Goal: Task Accomplishment & Management: Use online tool/utility

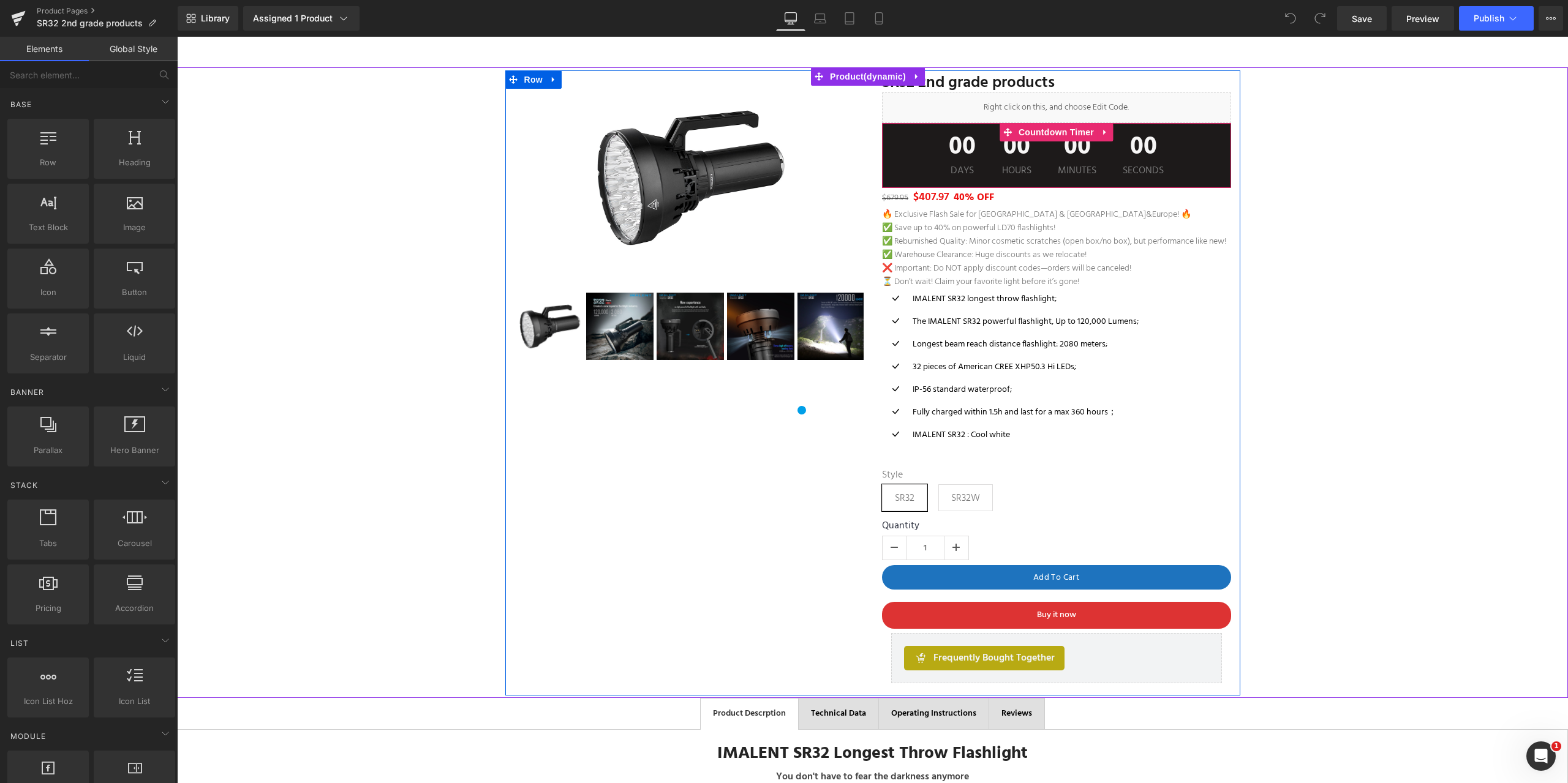
click at [903, 158] on div "00 Days 00 Hours 00 Minutes 00 Seconds" at bounding box center [1057, 155] width 349 height 65
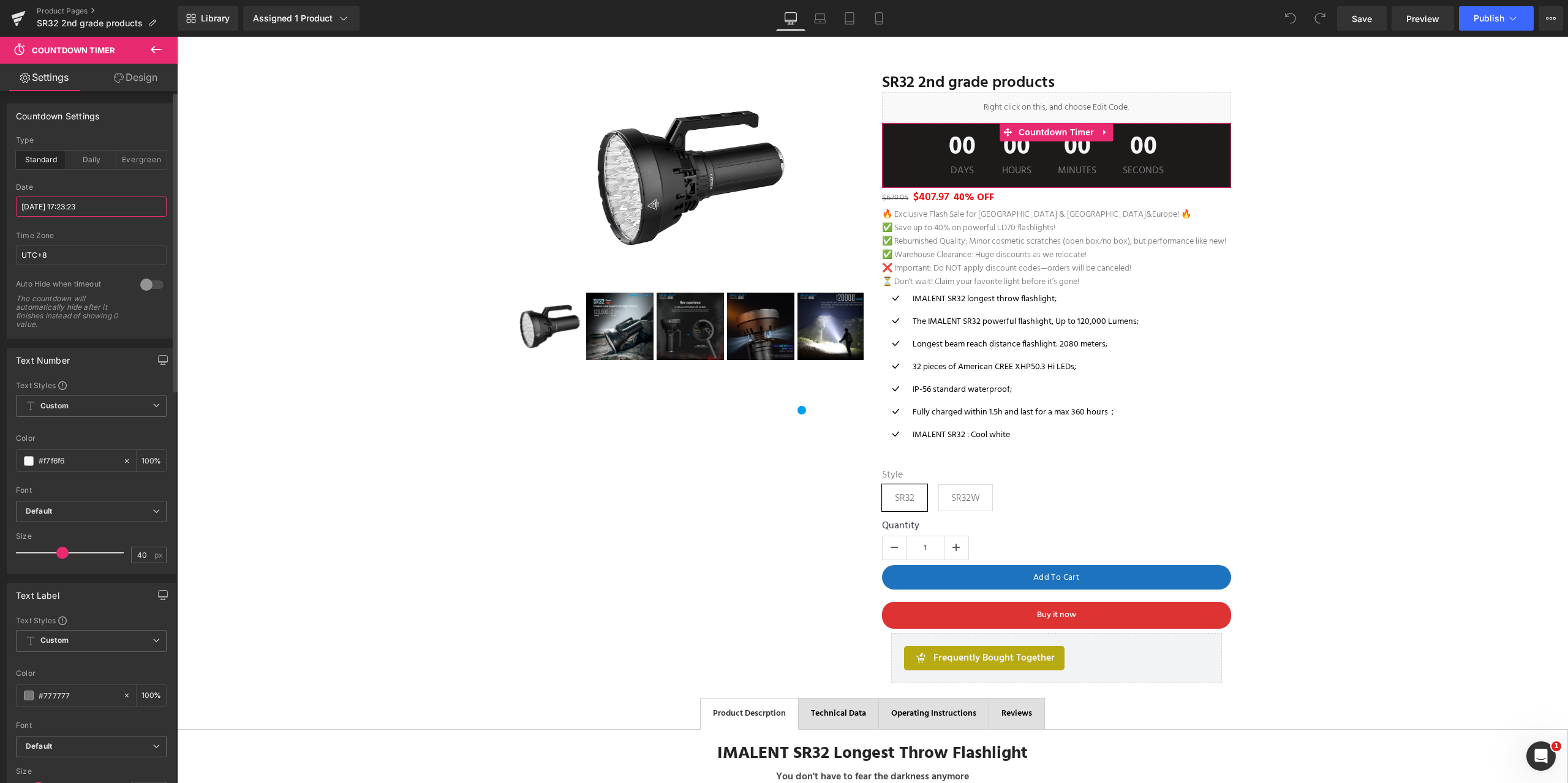
click at [41, 207] on input "[DATE] 17:23:23" at bounding box center [91, 207] width 151 height 21
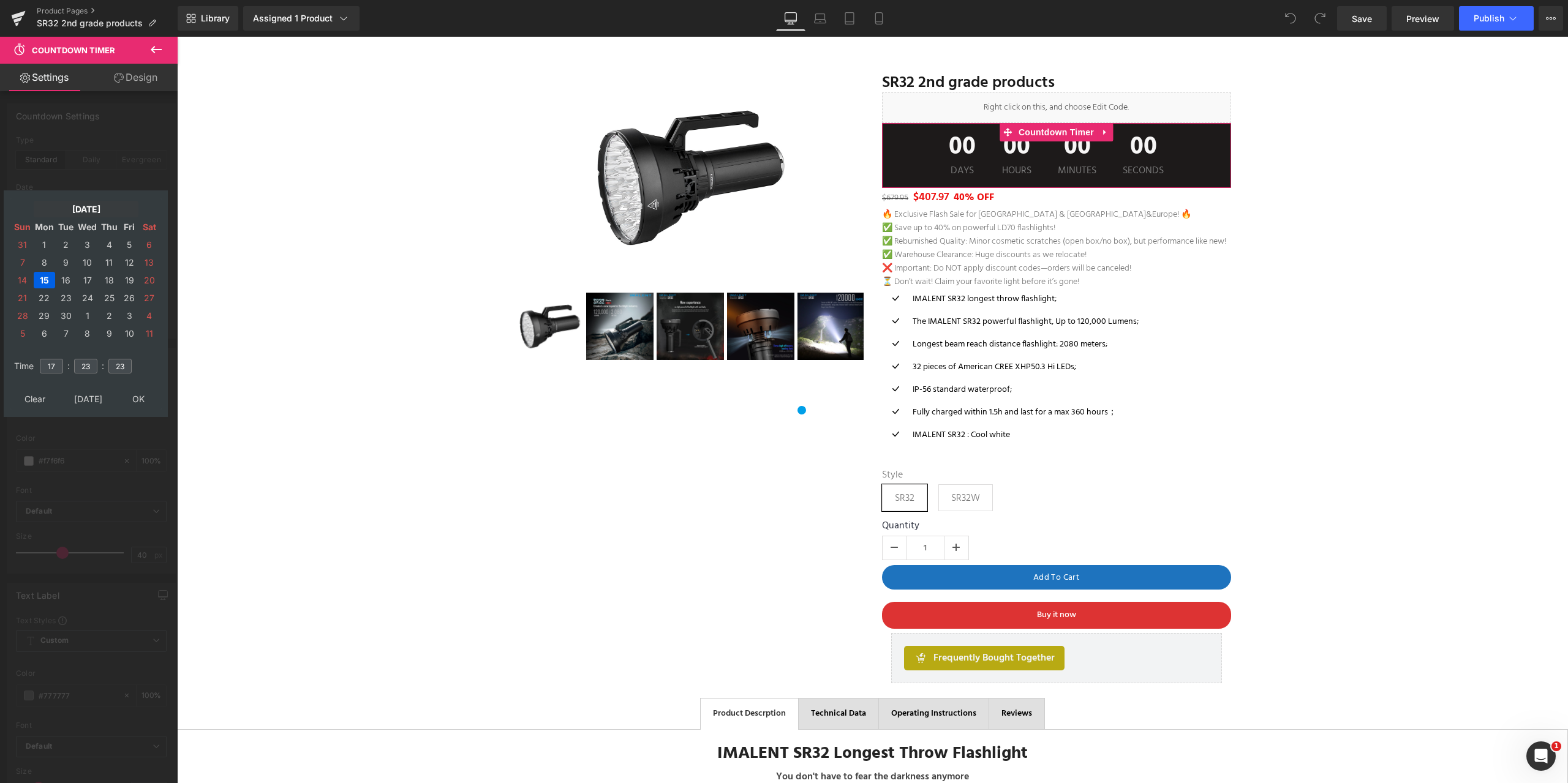
click at [75, 209] on td "[DATE]" at bounding box center [86, 209] width 105 height 17
click at [61, 343] on td "Oct" at bounding box center [68, 342] width 36 height 31
click at [87, 400] on td "OK" at bounding box center [85, 399] width 145 height 17
click at [128, 277] on td "17" at bounding box center [129, 280] width 19 height 17
click at [47, 363] on input "17" at bounding box center [51, 367] width 23 height 15
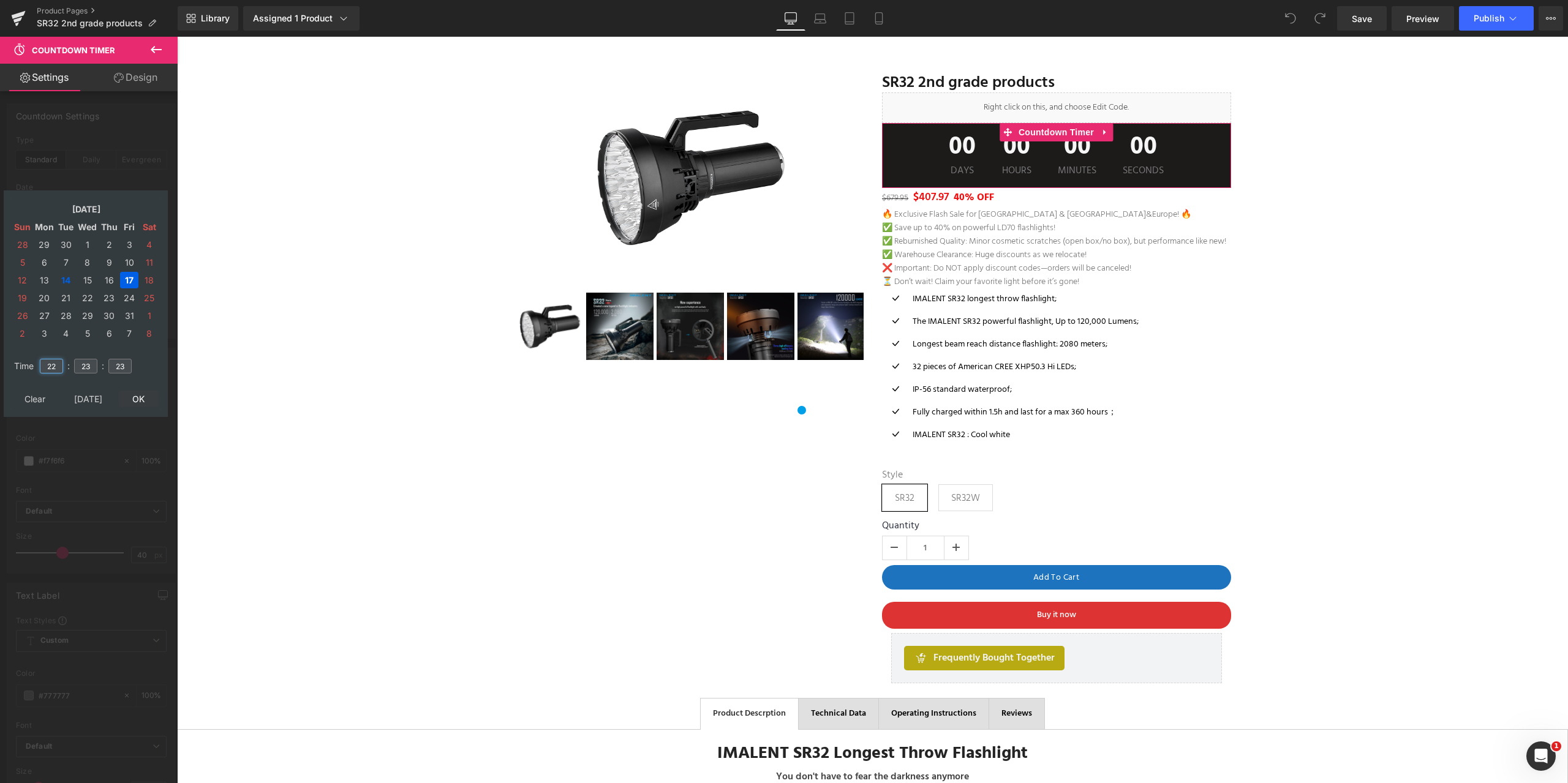
type input "22"
type input "2025/10/17 22:23:23"
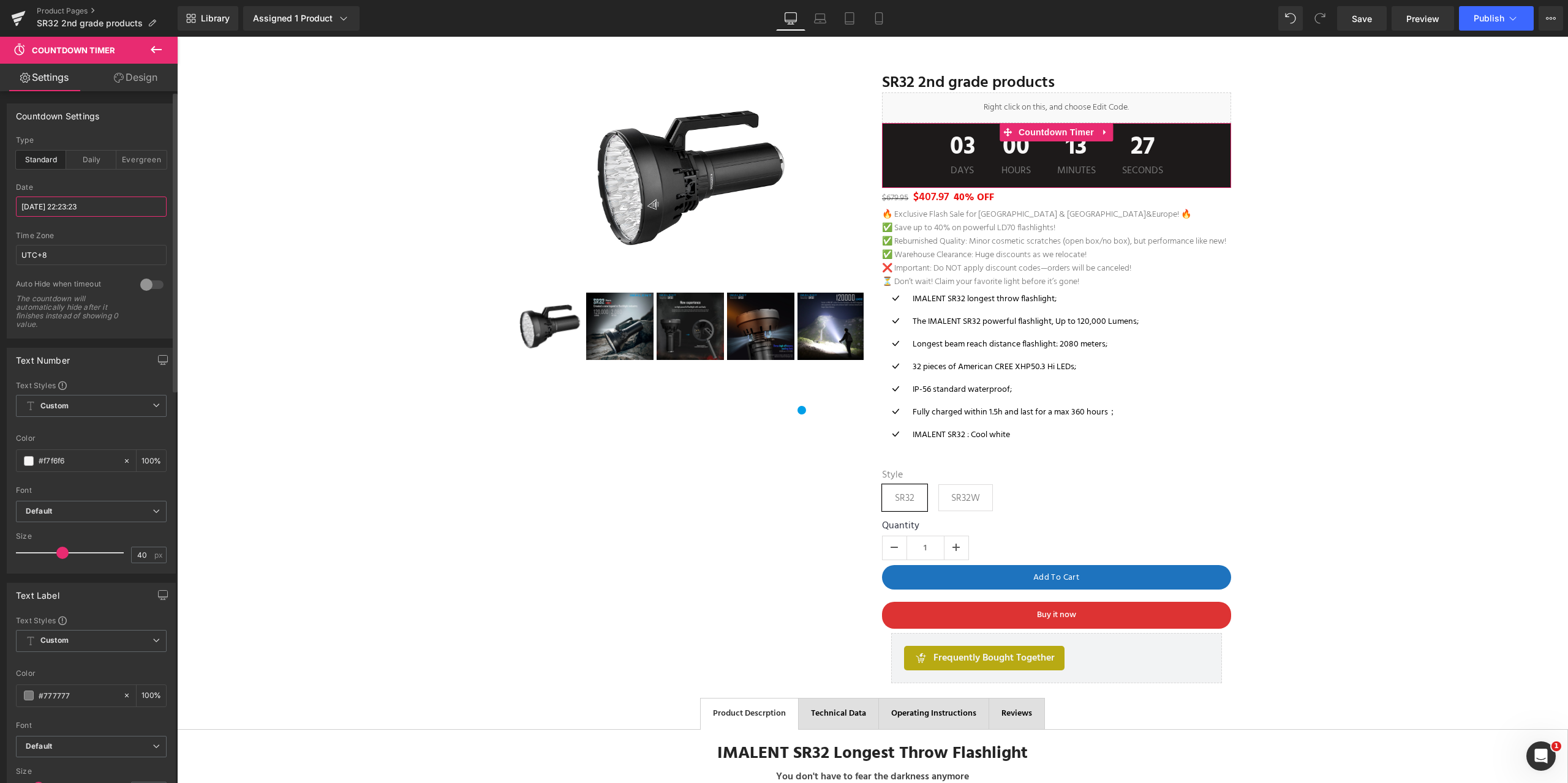
click at [96, 209] on input "2025/10/17 22:23:23" at bounding box center [91, 207] width 151 height 21
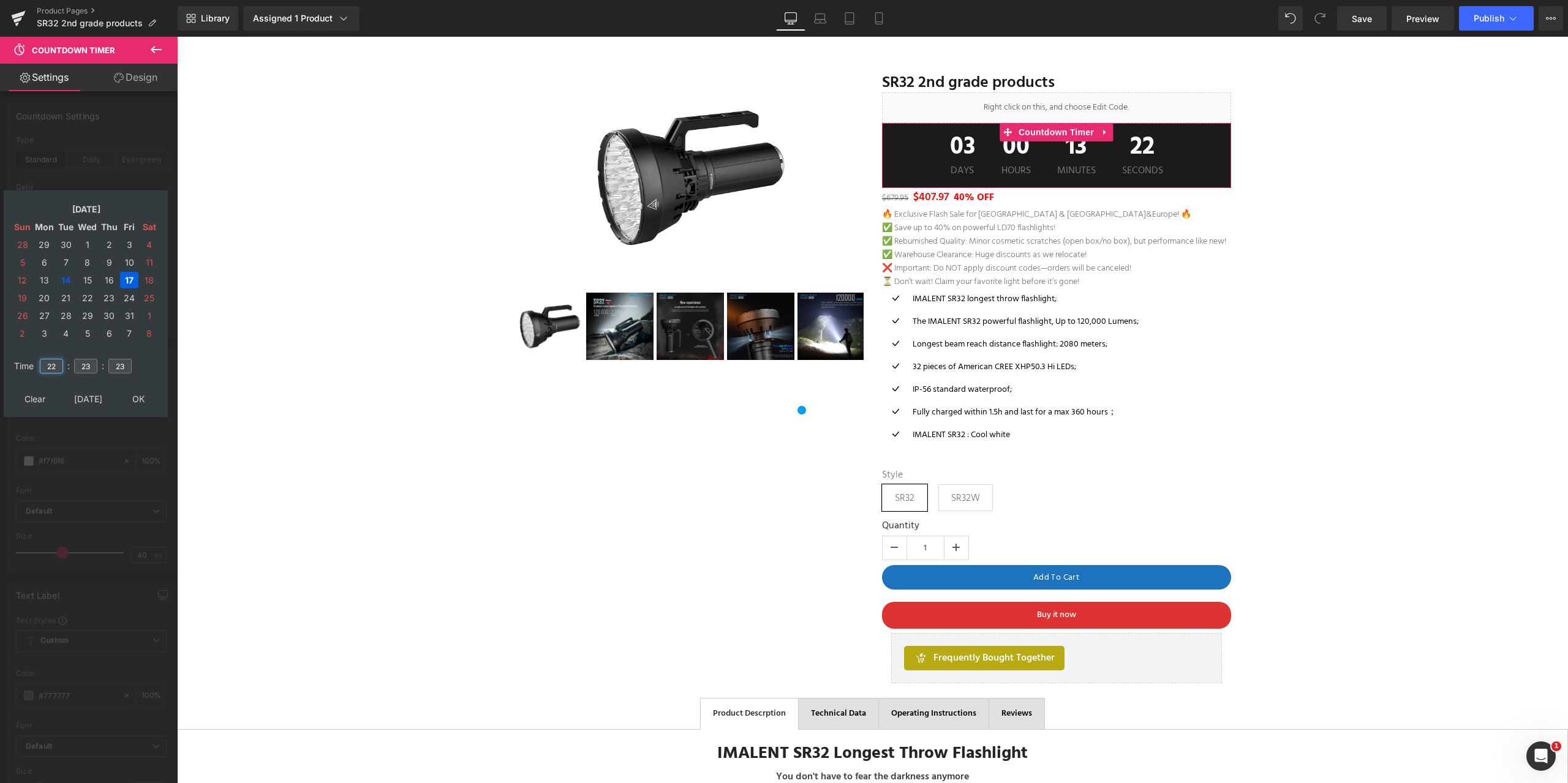
click at [55, 364] on input "22" at bounding box center [51, 367] width 23 height 15
type input "23"
type input "[DATE] 23:23:23"
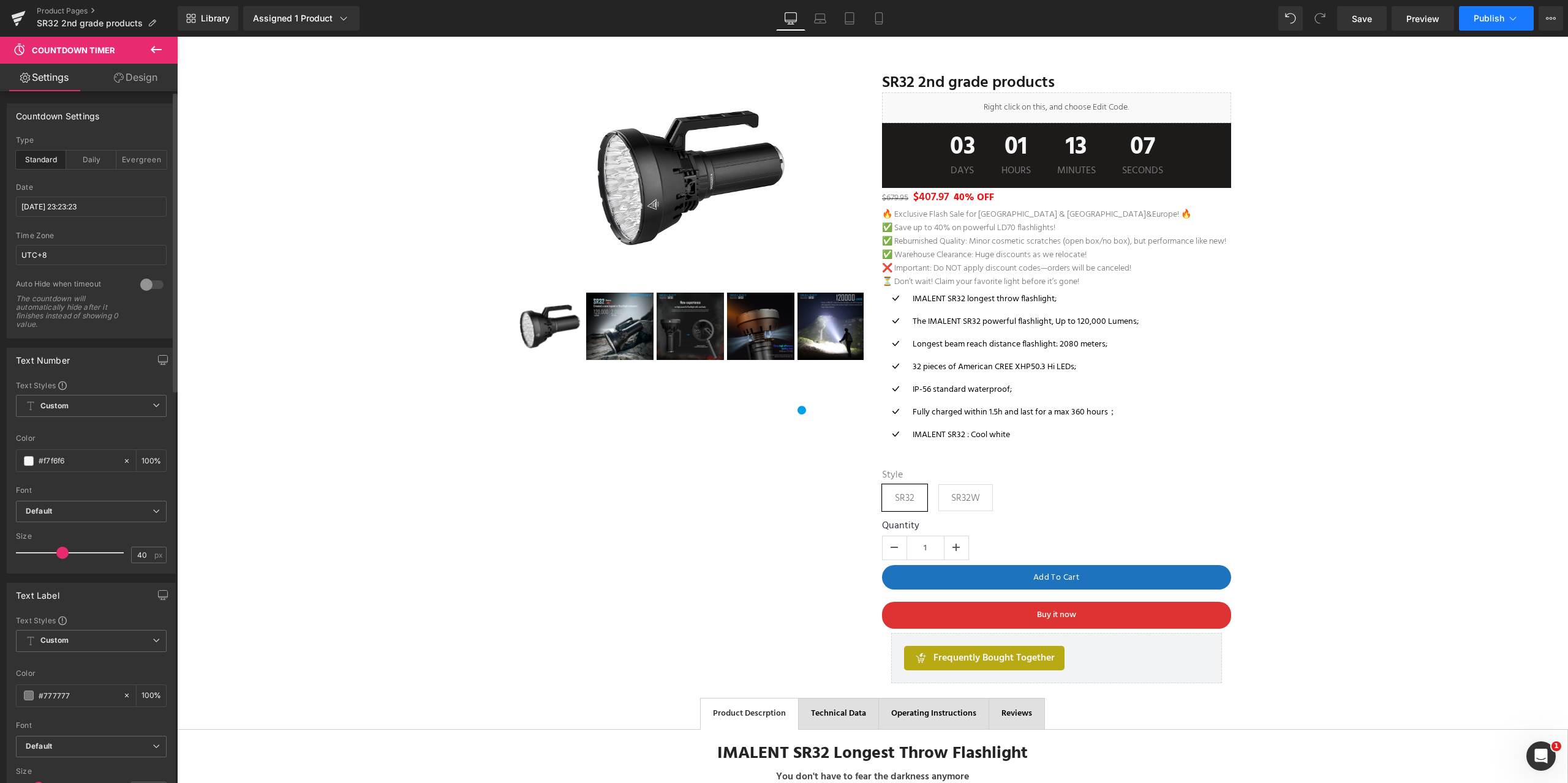
click at [1495, 20] on span "Publish" at bounding box center [1489, 18] width 31 height 9
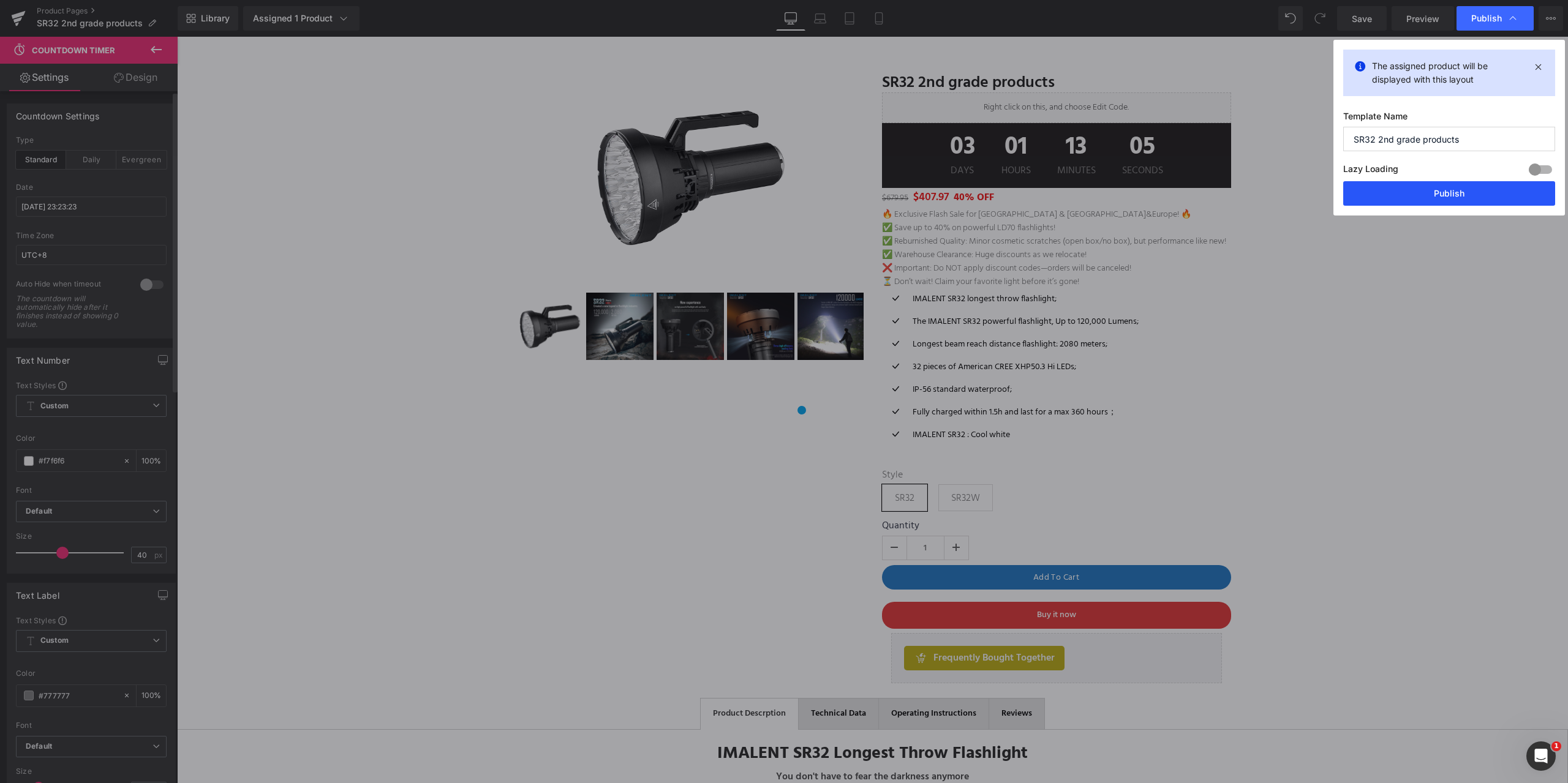
click at [1451, 197] on button "Publish" at bounding box center [1449, 193] width 212 height 24
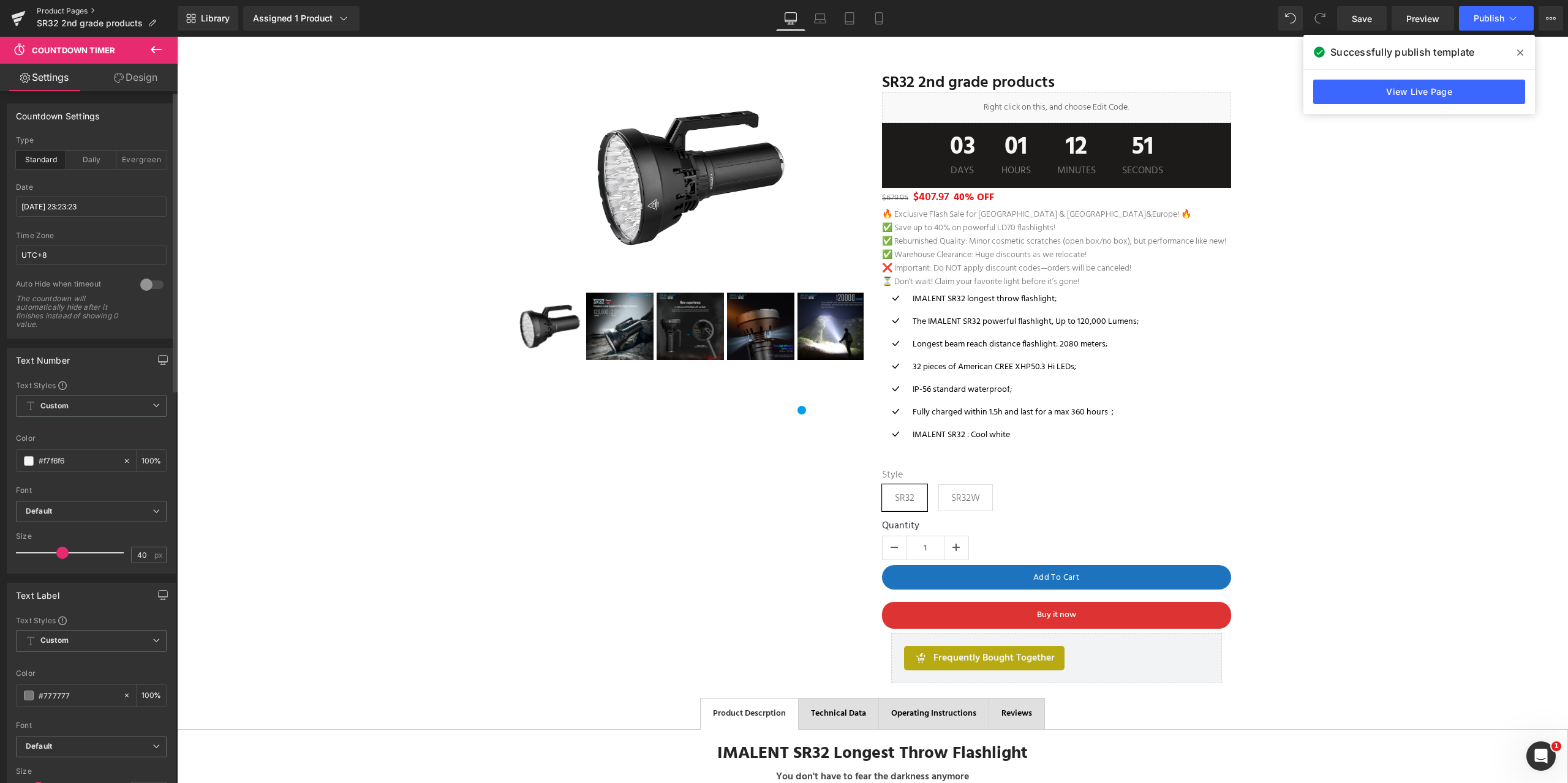
click at [47, 11] on link "Product Pages" at bounding box center [107, 11] width 141 height 9
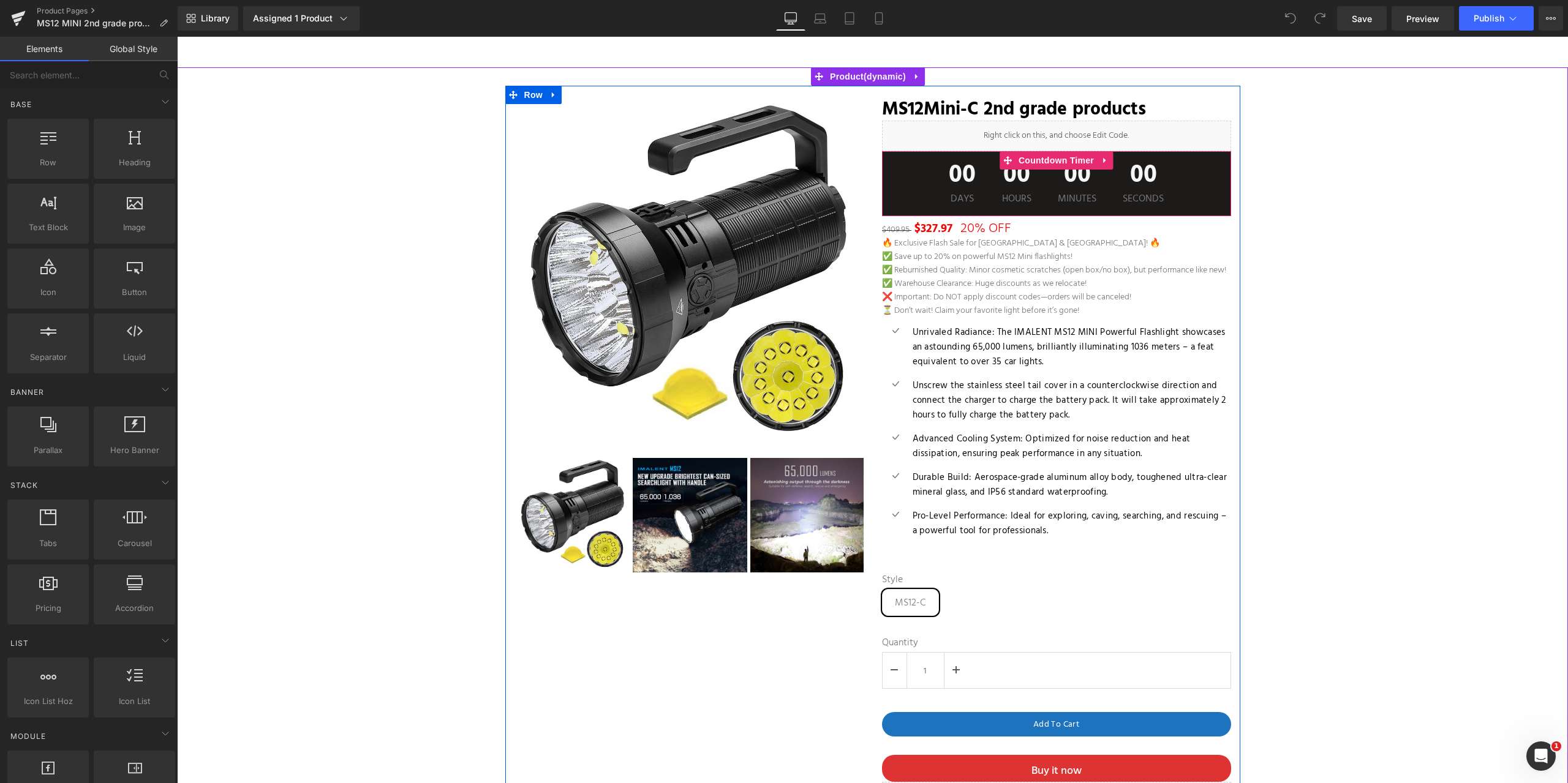
click at [917, 176] on div "00 Days 00 Hours 00 Minutes 00 Seconds" at bounding box center [1057, 183] width 349 height 65
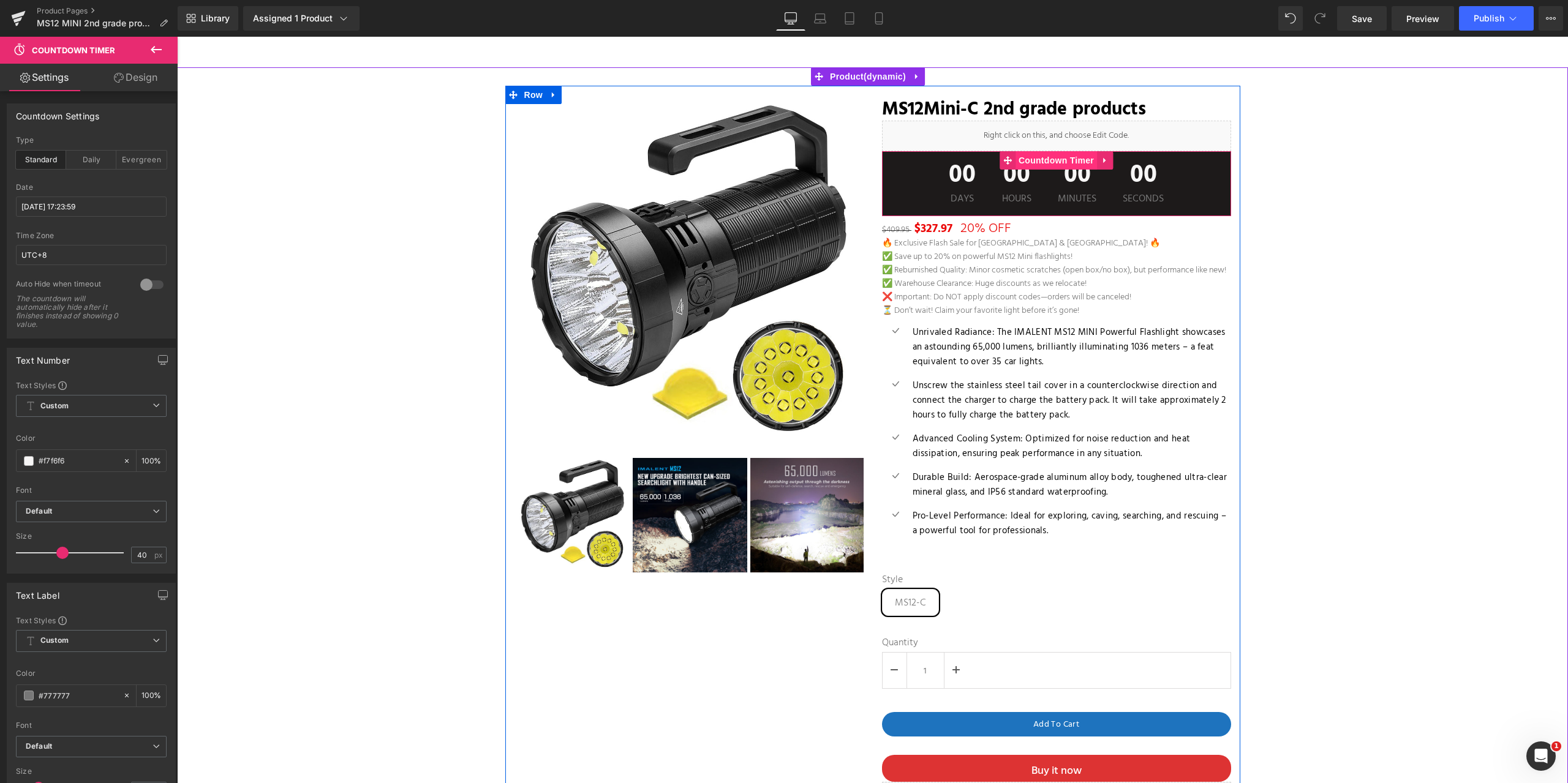
click at [1025, 159] on span "Countdown Timer" at bounding box center [1056, 160] width 82 height 19
click at [81, 206] on input "2025/09/15 17:23:59" at bounding box center [91, 207] width 151 height 21
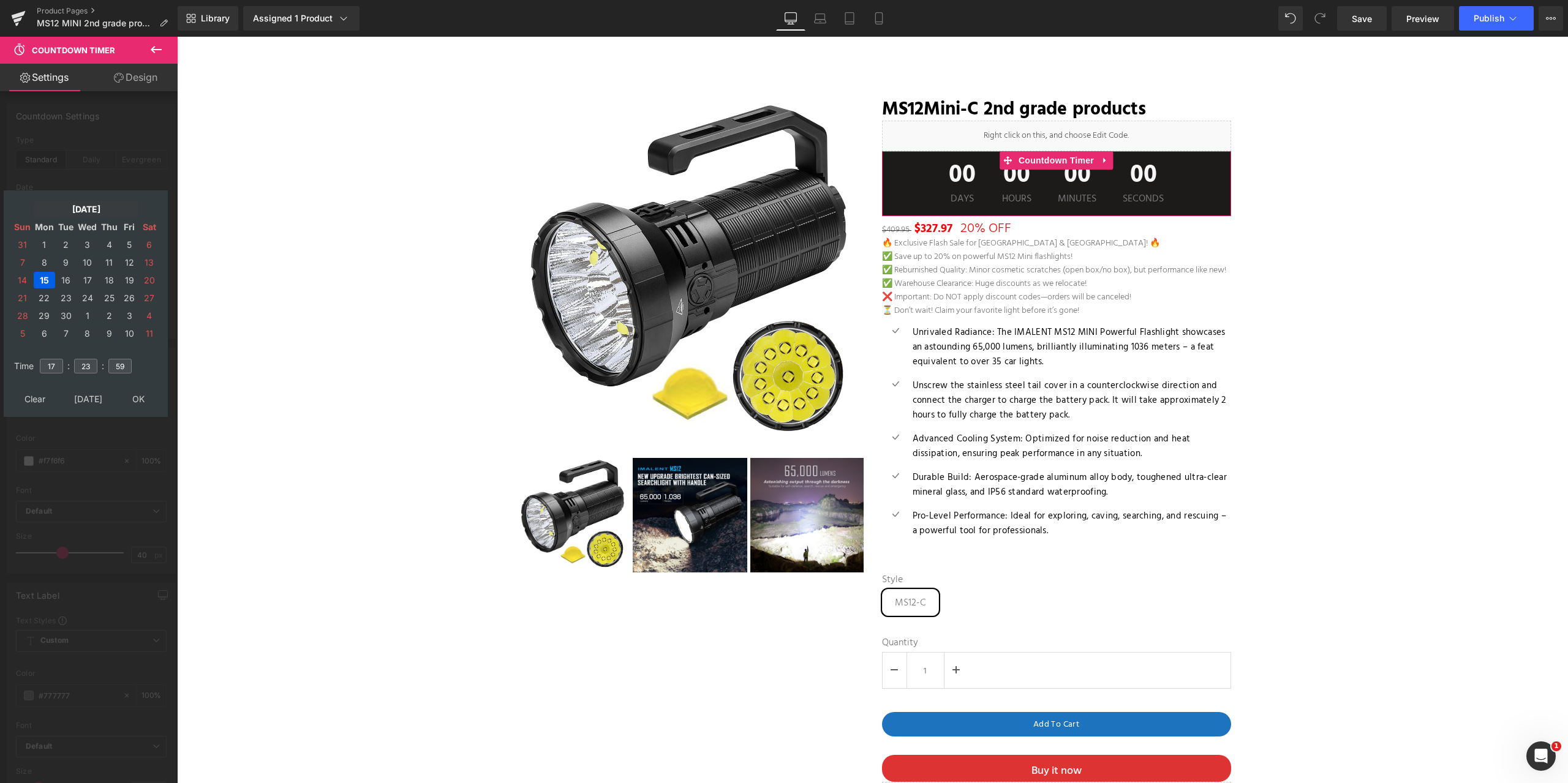
click at [73, 211] on td "[DATE]" at bounding box center [86, 209] width 105 height 17
click at [68, 343] on td "Oct" at bounding box center [68, 342] width 36 height 31
click at [87, 396] on td "OK" at bounding box center [85, 399] width 145 height 17
drag, startPoint x: 59, startPoint y: 366, endPoint x: 28, endPoint y: 367, distance: 31.0
click at [28, 366] on tr "Time 17 : 23 : 59" at bounding box center [85, 359] width 149 height 13
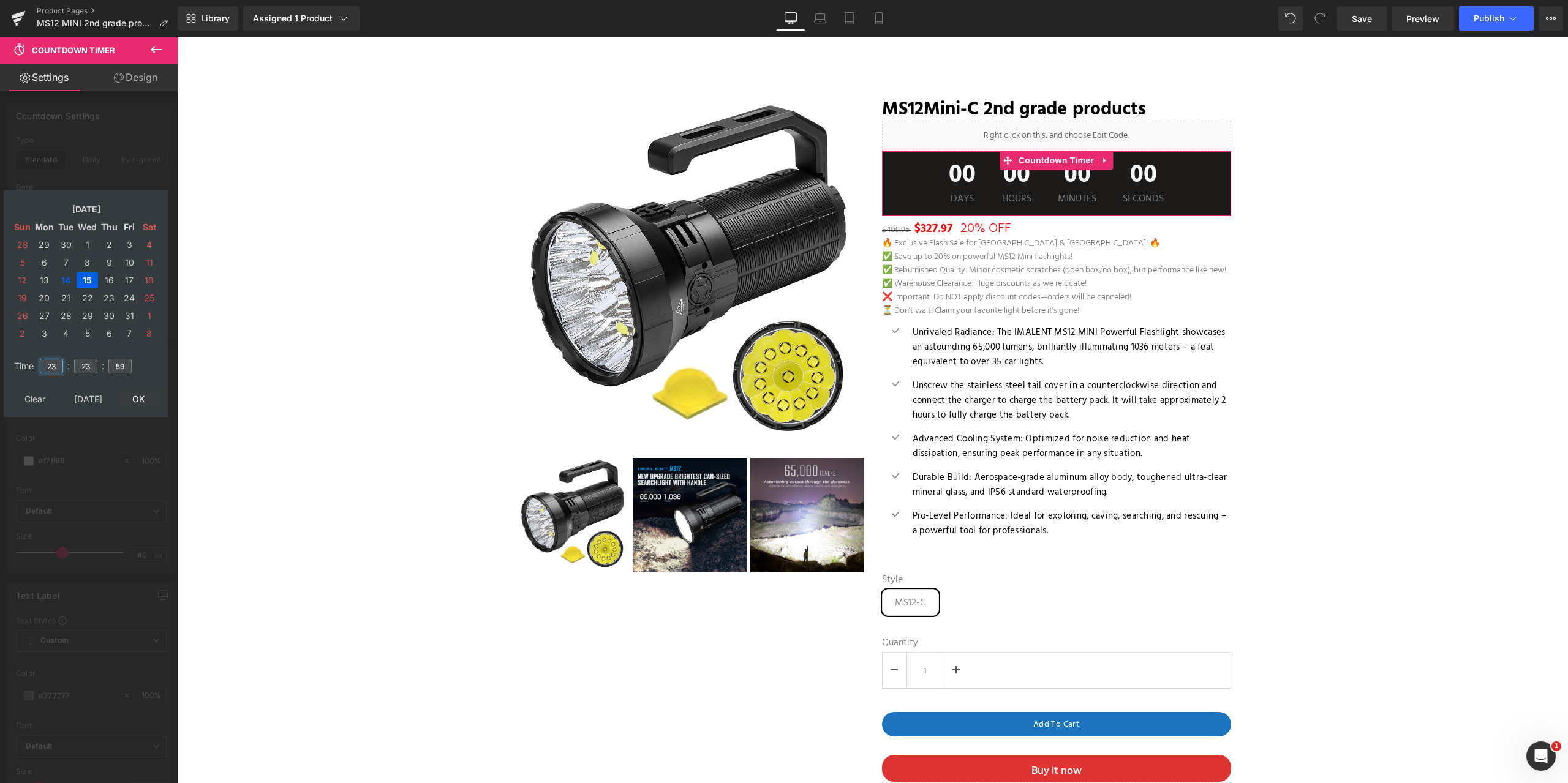
type input "23"
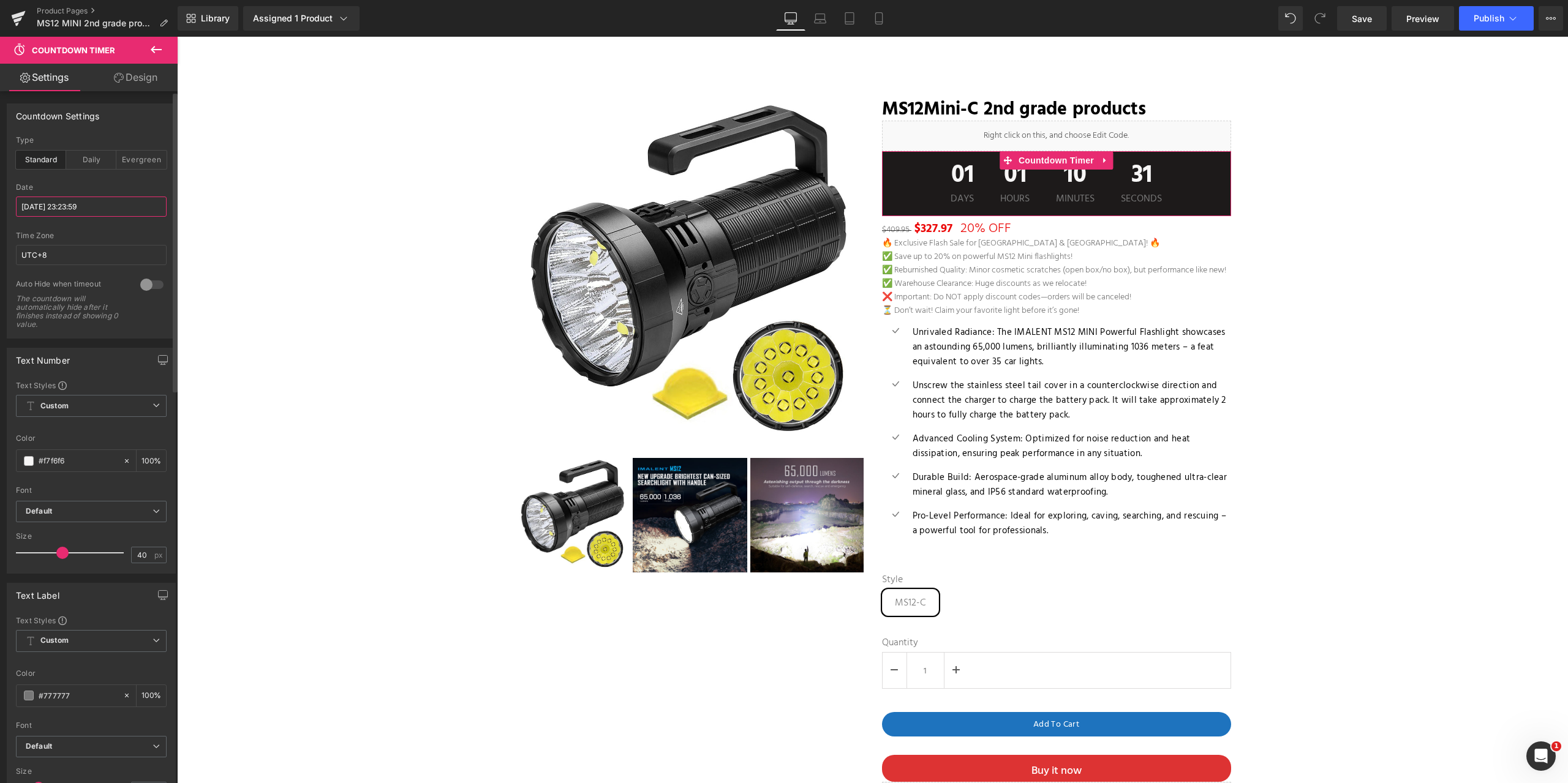
click at [68, 204] on input "2025/10/15 23:23:59" at bounding box center [91, 207] width 151 height 21
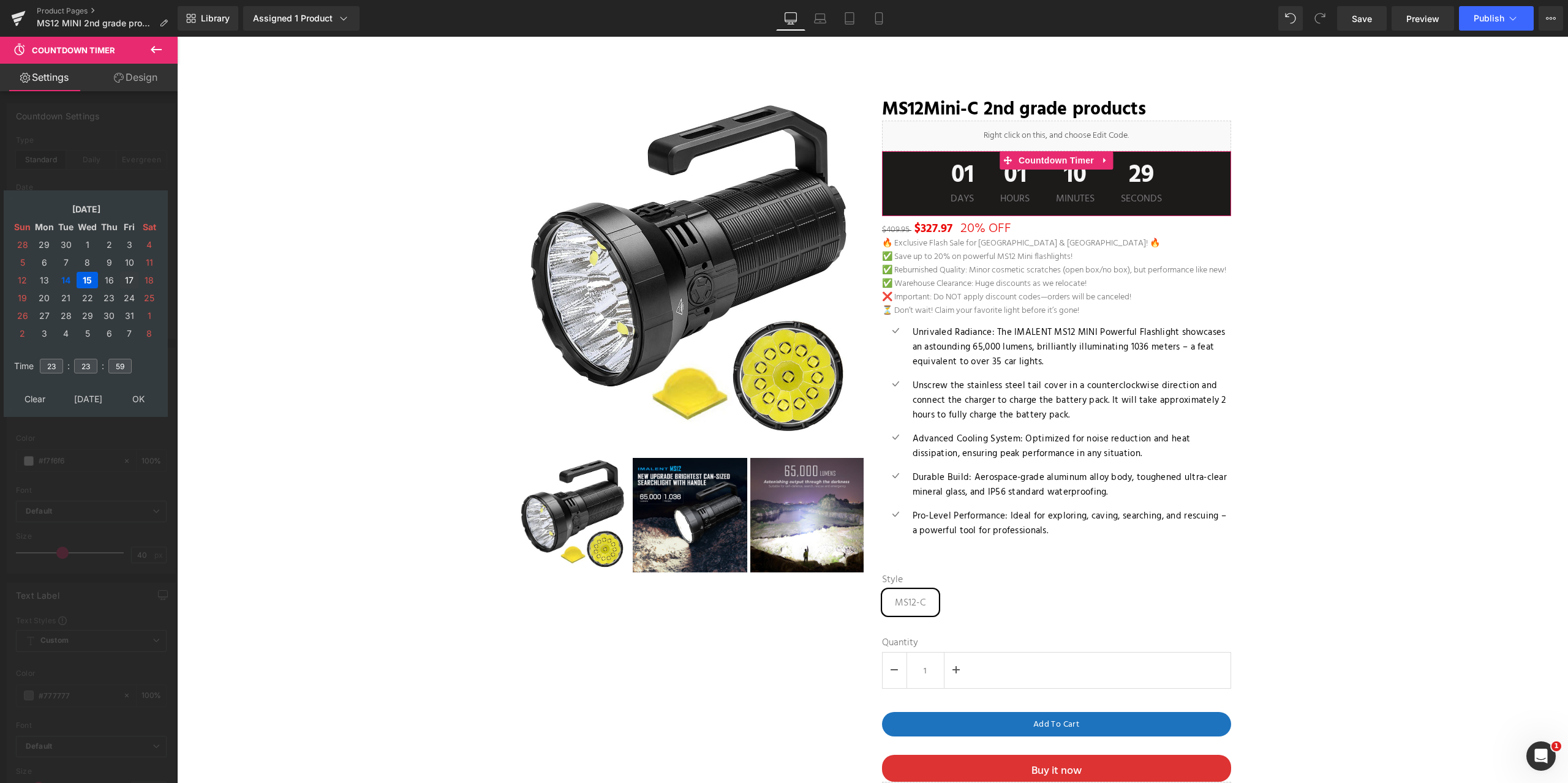
click at [126, 280] on td "17" at bounding box center [129, 280] width 19 height 17
type input "2025/10/17 23:23:59"
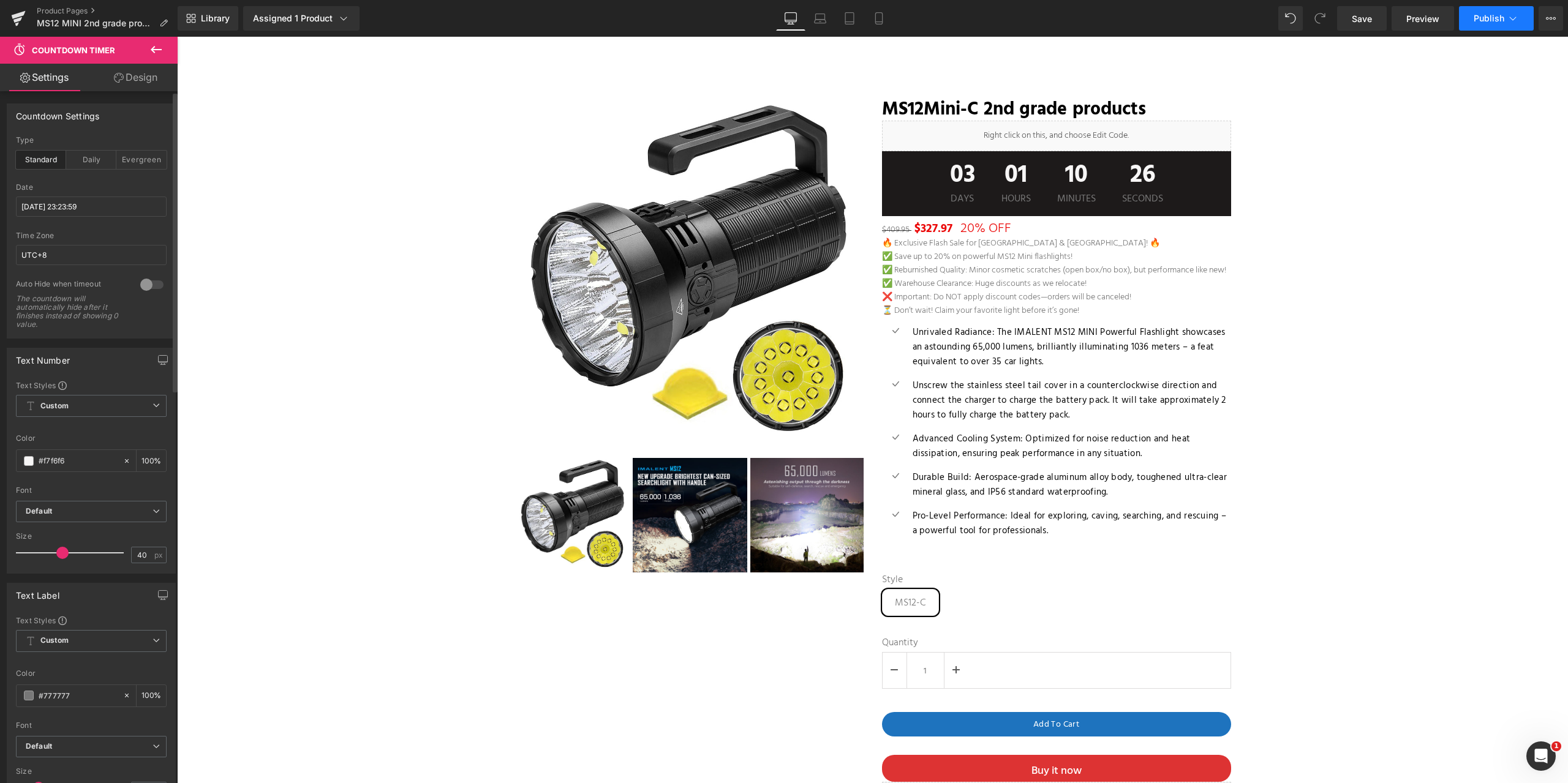
click at [1516, 16] on icon at bounding box center [1513, 18] width 12 height 12
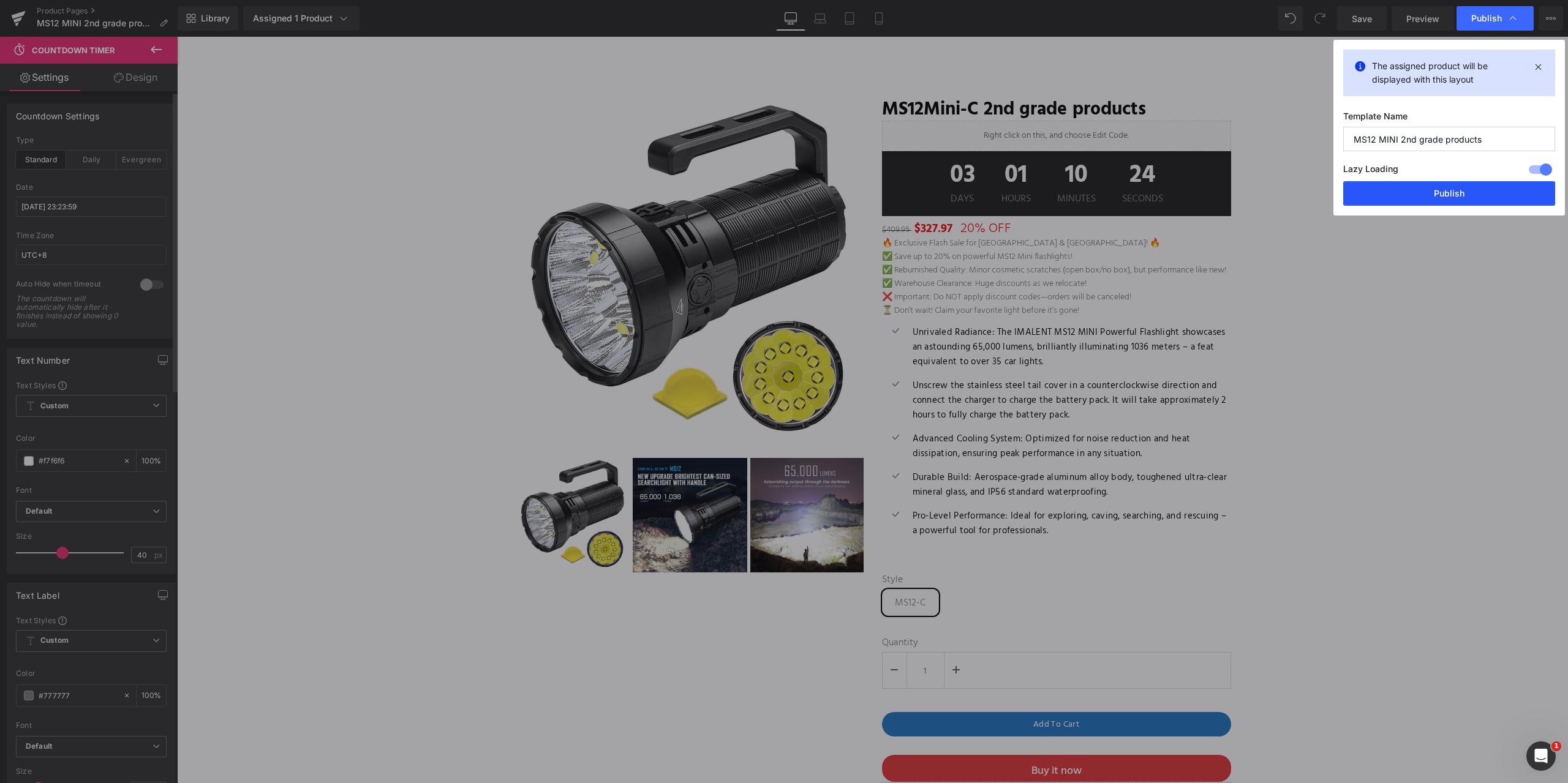
click at [1451, 197] on button "Publish" at bounding box center [1449, 193] width 212 height 24
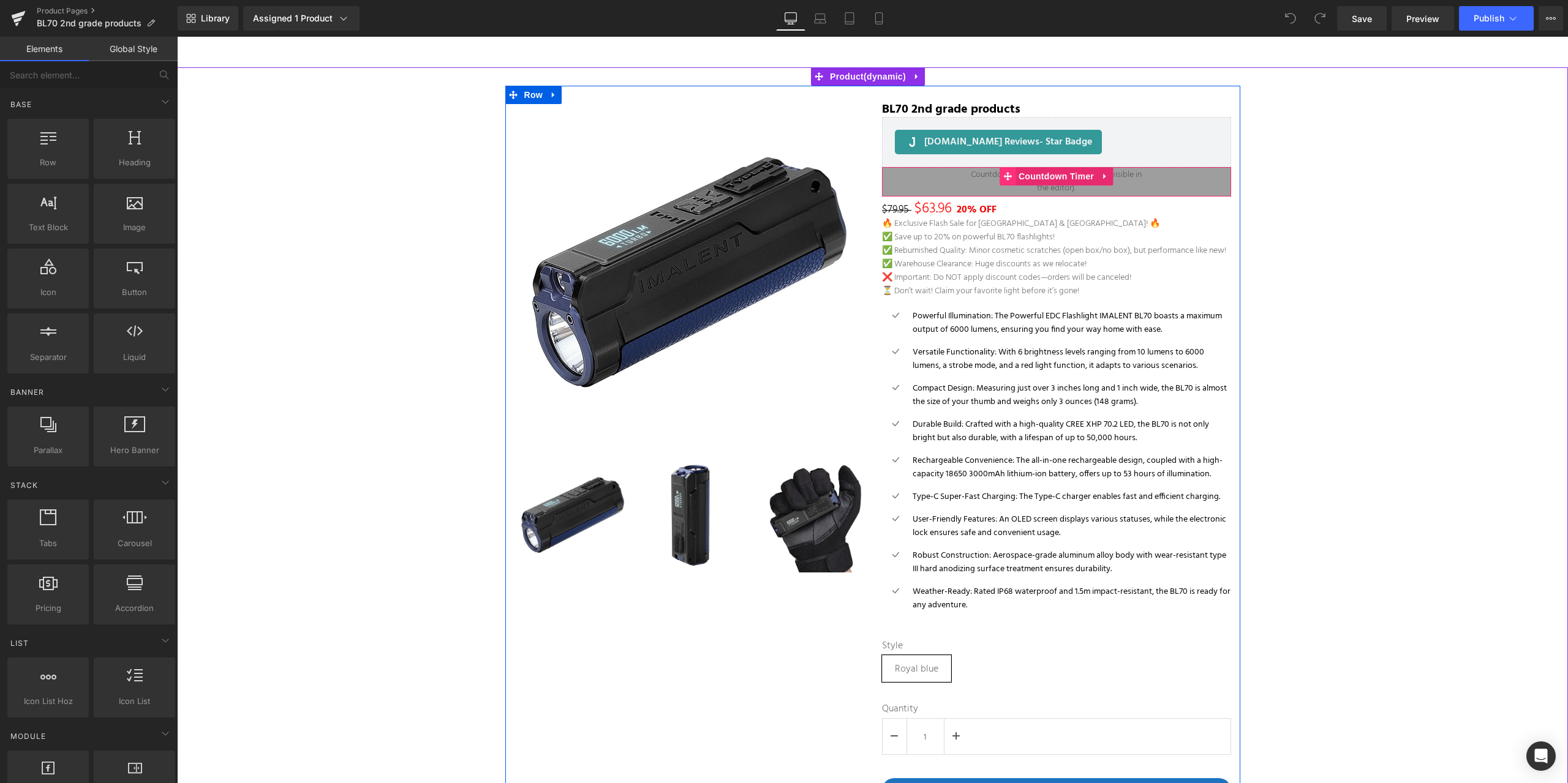
click at [1006, 179] on span at bounding box center [1007, 176] width 16 height 19
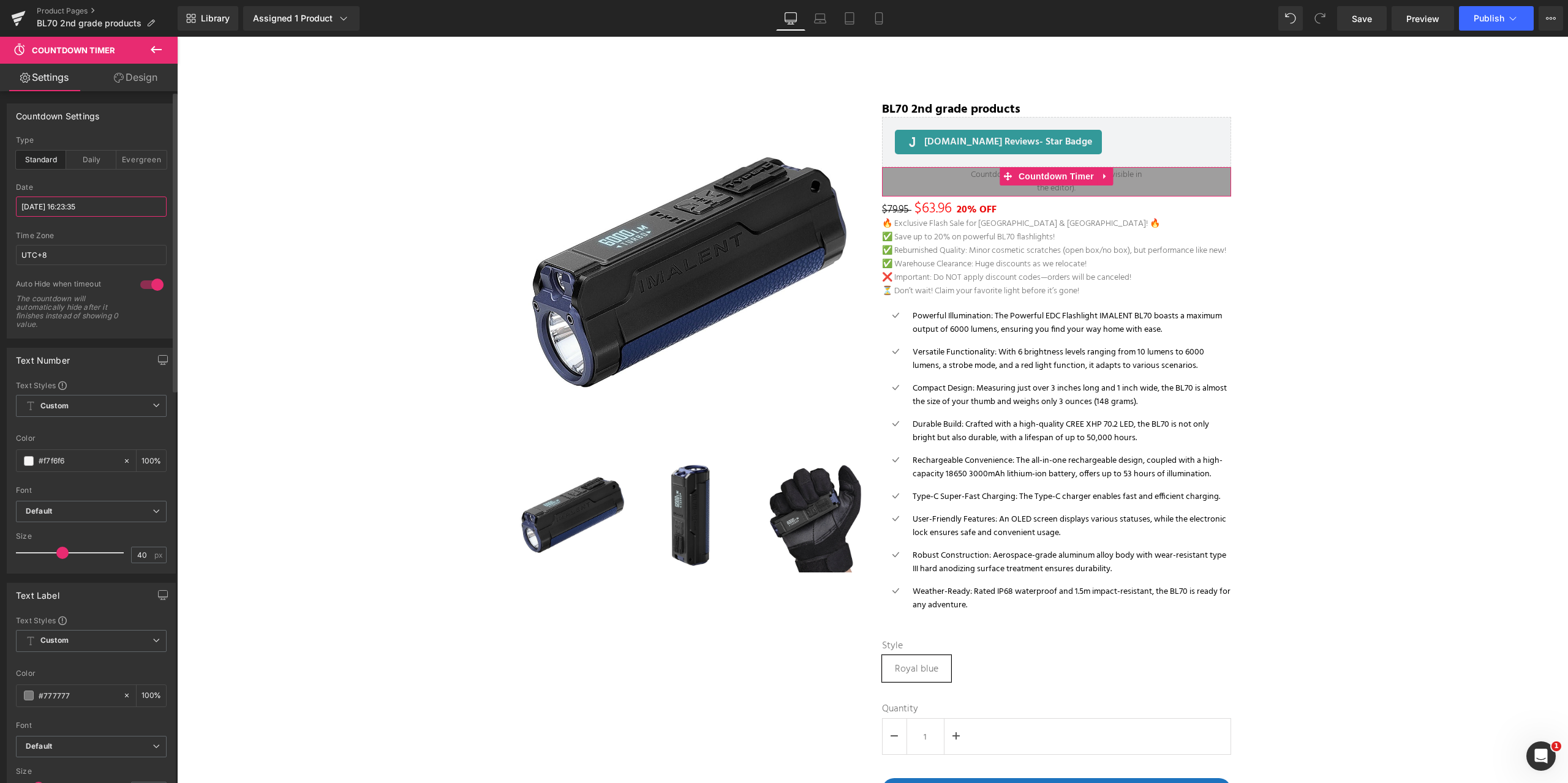
click at [68, 208] on input "2025/09/15 16:23:35" at bounding box center [91, 207] width 151 height 21
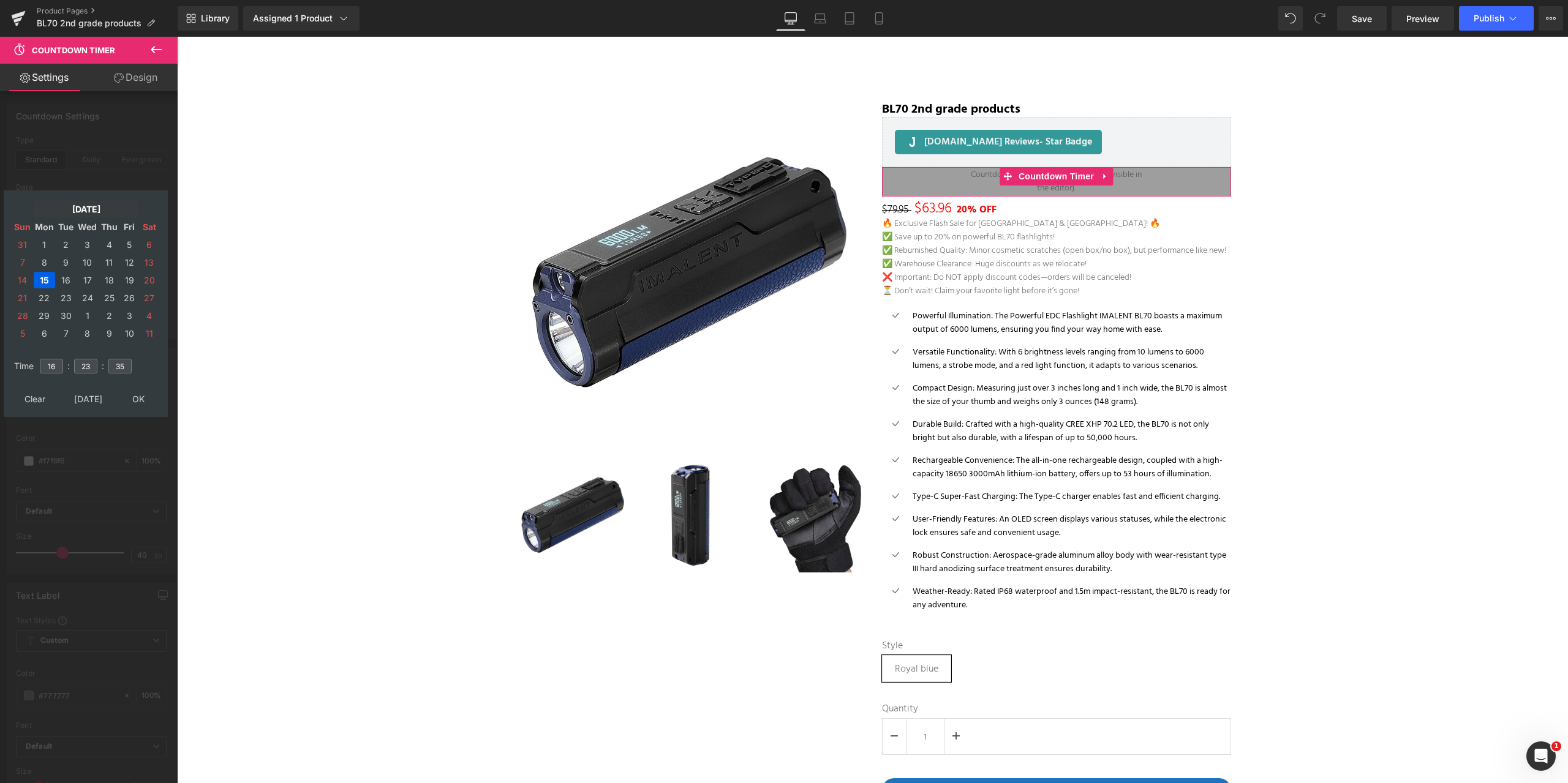
click at [75, 209] on td "[DATE]" at bounding box center [86, 209] width 105 height 17
click at [66, 340] on td "Oct" at bounding box center [68, 342] width 36 height 31
click at [83, 400] on td "OK" at bounding box center [85, 399] width 145 height 17
click at [128, 279] on td "17" at bounding box center [129, 280] width 19 height 17
drag, startPoint x: 48, startPoint y: 367, endPoint x: 38, endPoint y: 366, distance: 10.0
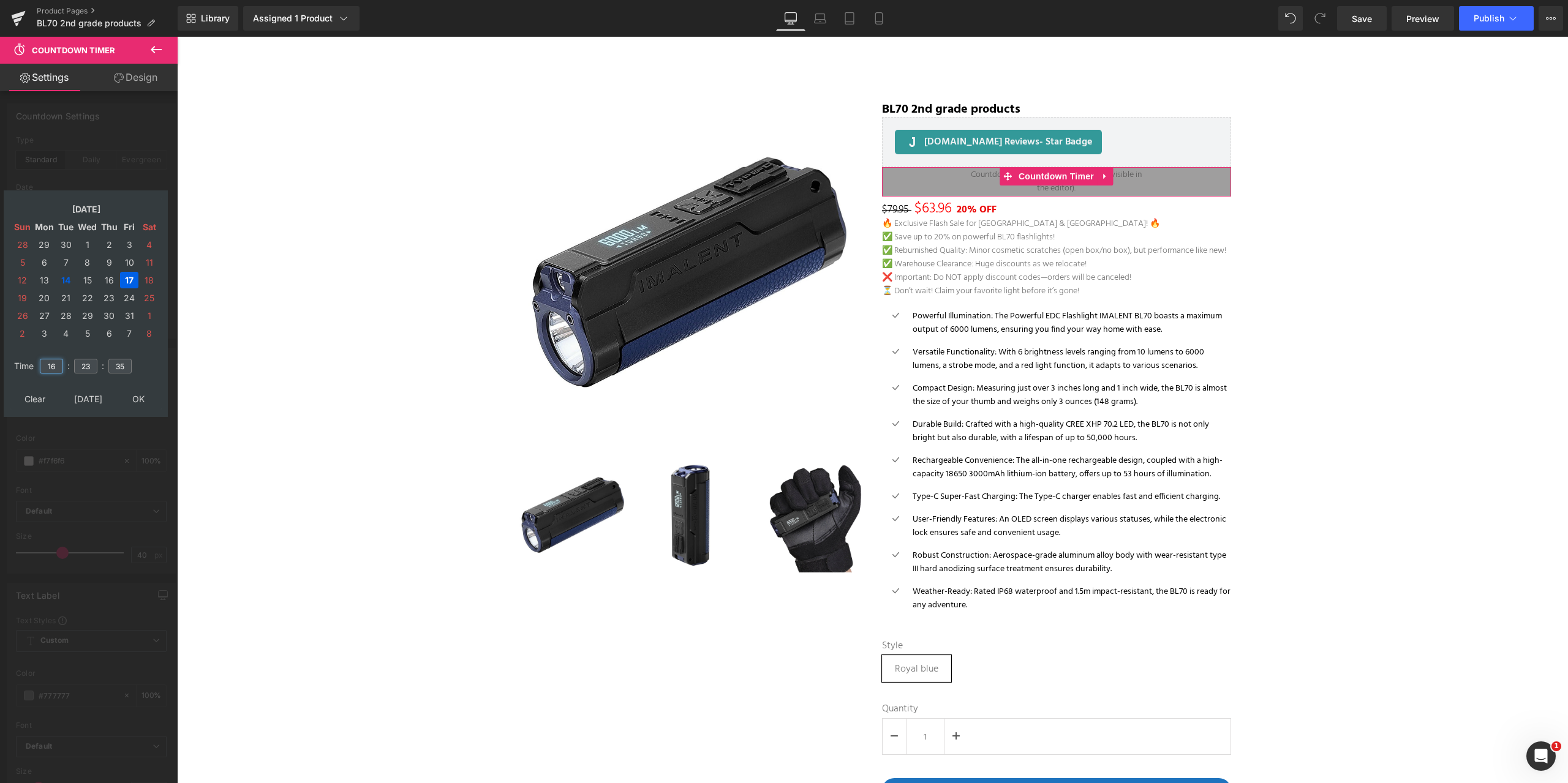
click at [38, 367] on td "16" at bounding box center [51, 367] width 27 height 28
type input "23"
type input "2025/10/17 23:23:35"
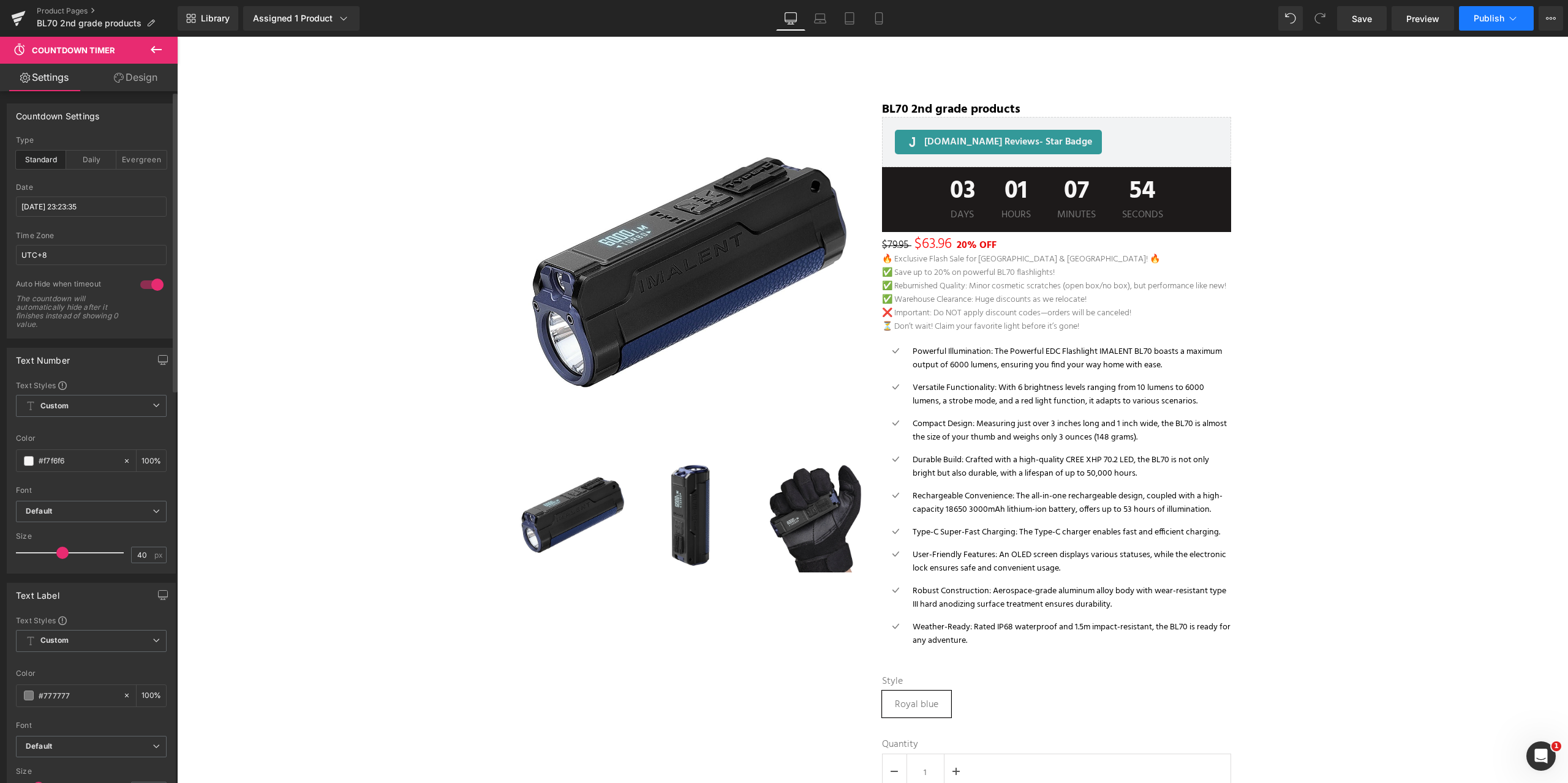
click at [1500, 15] on span "Publish" at bounding box center [1489, 18] width 31 height 9
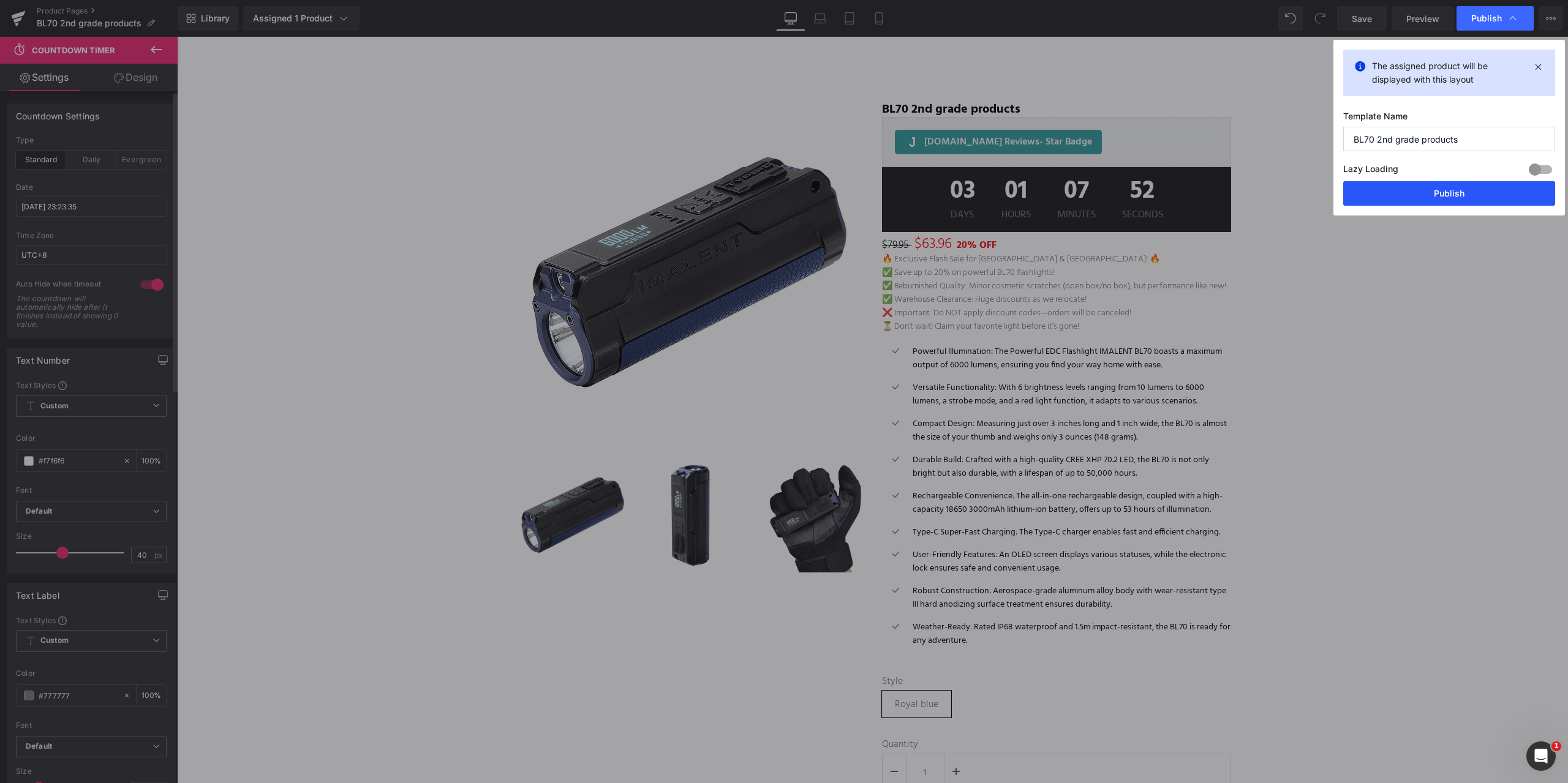
click at [1426, 189] on button "Publish" at bounding box center [1449, 193] width 212 height 24
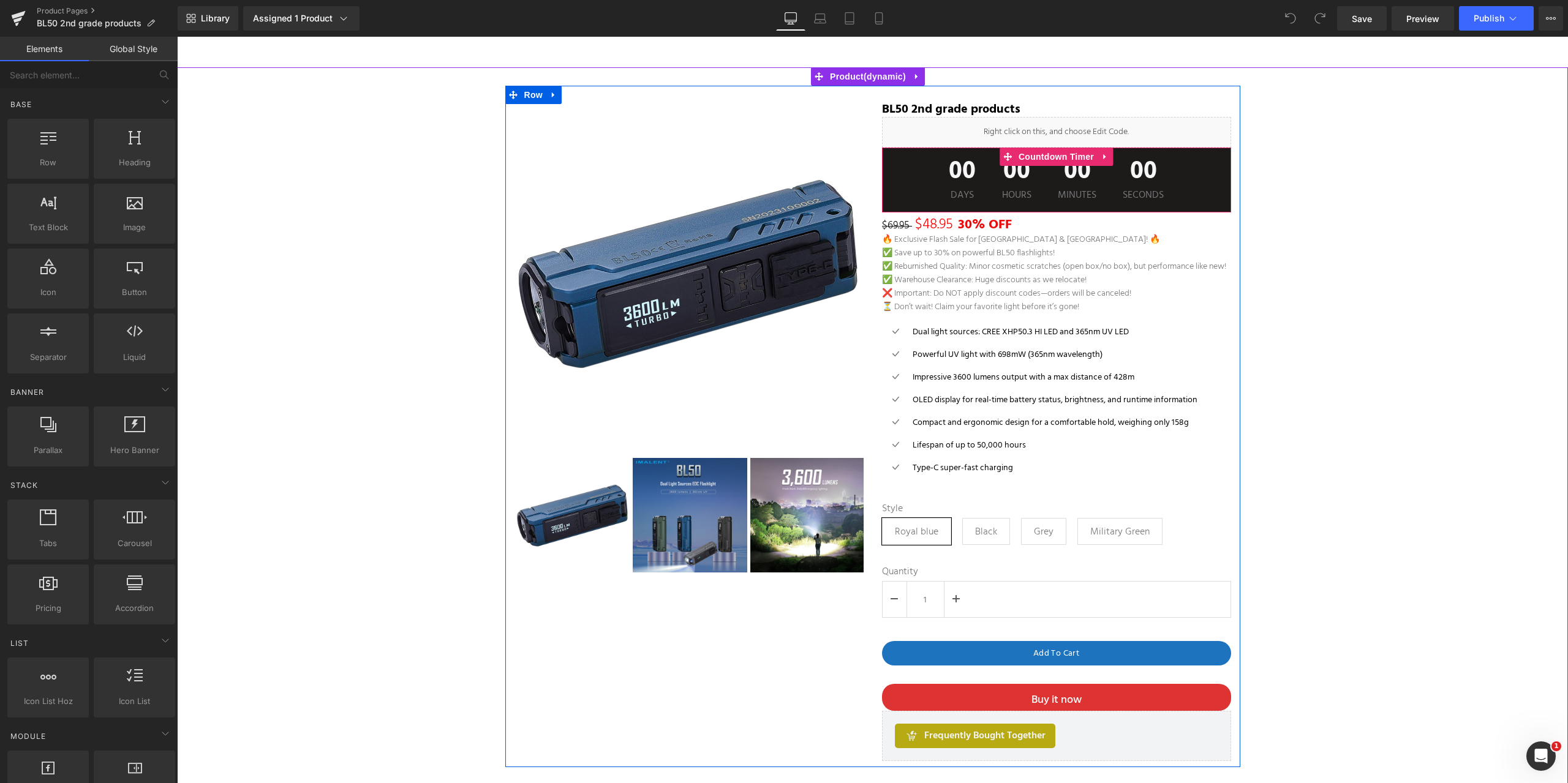
click at [929, 186] on div "00 Days 00 Hours 00 Minutes 00 Seconds" at bounding box center [1057, 179] width 349 height 65
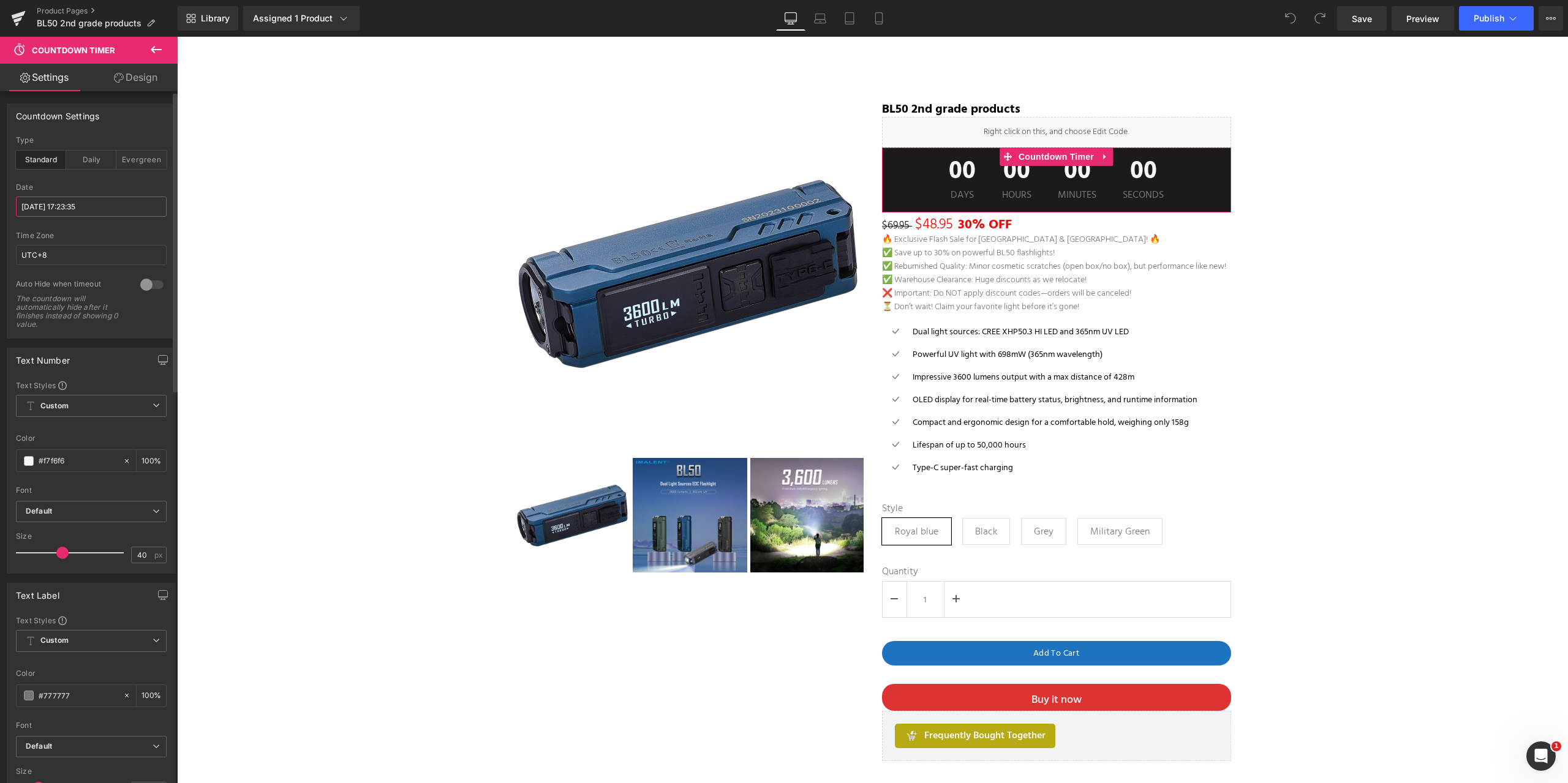
click at [53, 208] on input "2025/09/15 17:23:35" at bounding box center [91, 207] width 151 height 21
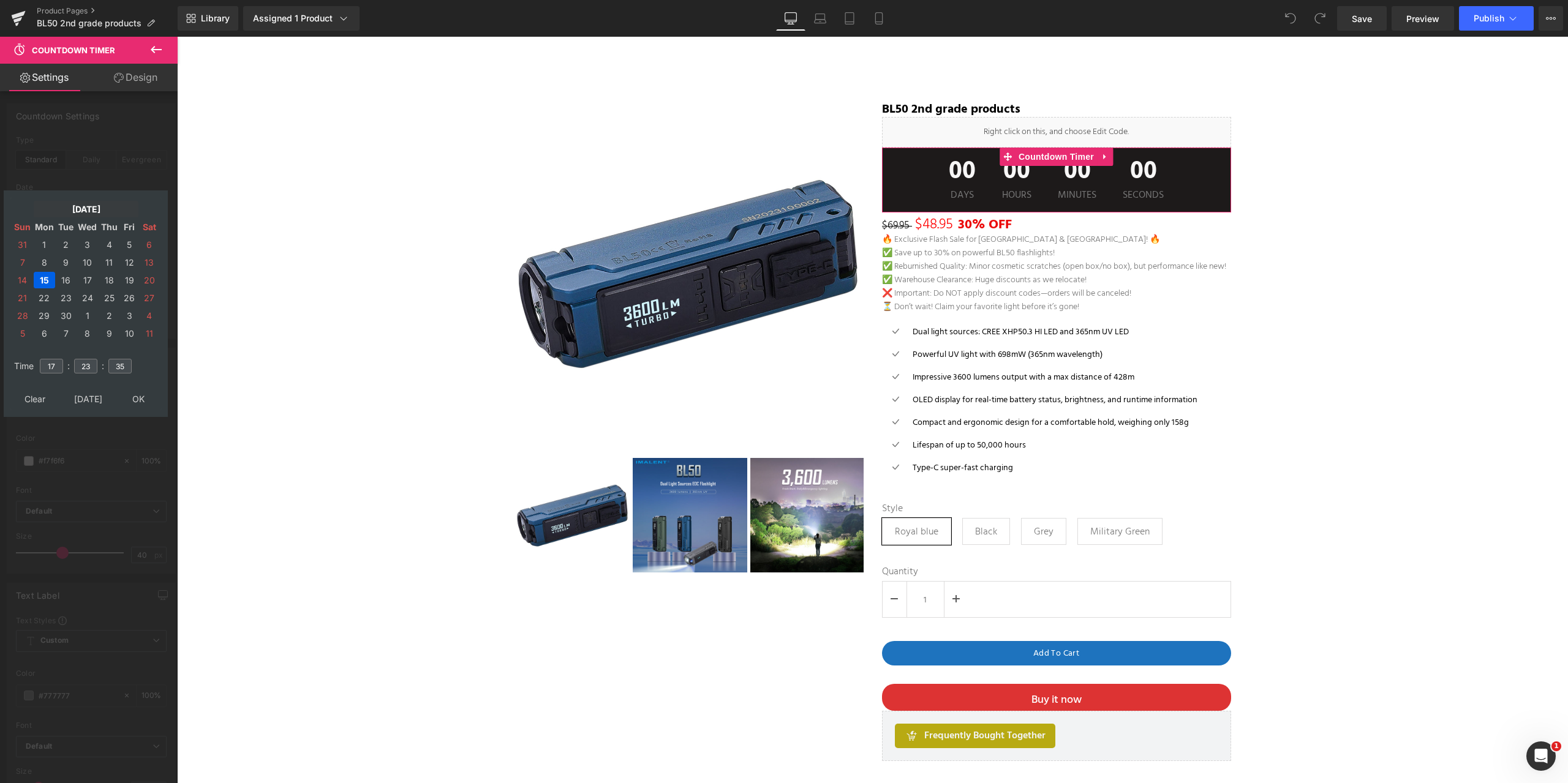
click at [71, 213] on td "[DATE]" at bounding box center [86, 209] width 105 height 17
click at [65, 343] on td "Oct" at bounding box center [68, 342] width 36 height 31
click at [85, 397] on td "OK" at bounding box center [85, 399] width 145 height 17
click at [128, 281] on td "17" at bounding box center [129, 280] width 19 height 17
click at [53, 367] on input "17" at bounding box center [51, 367] width 23 height 15
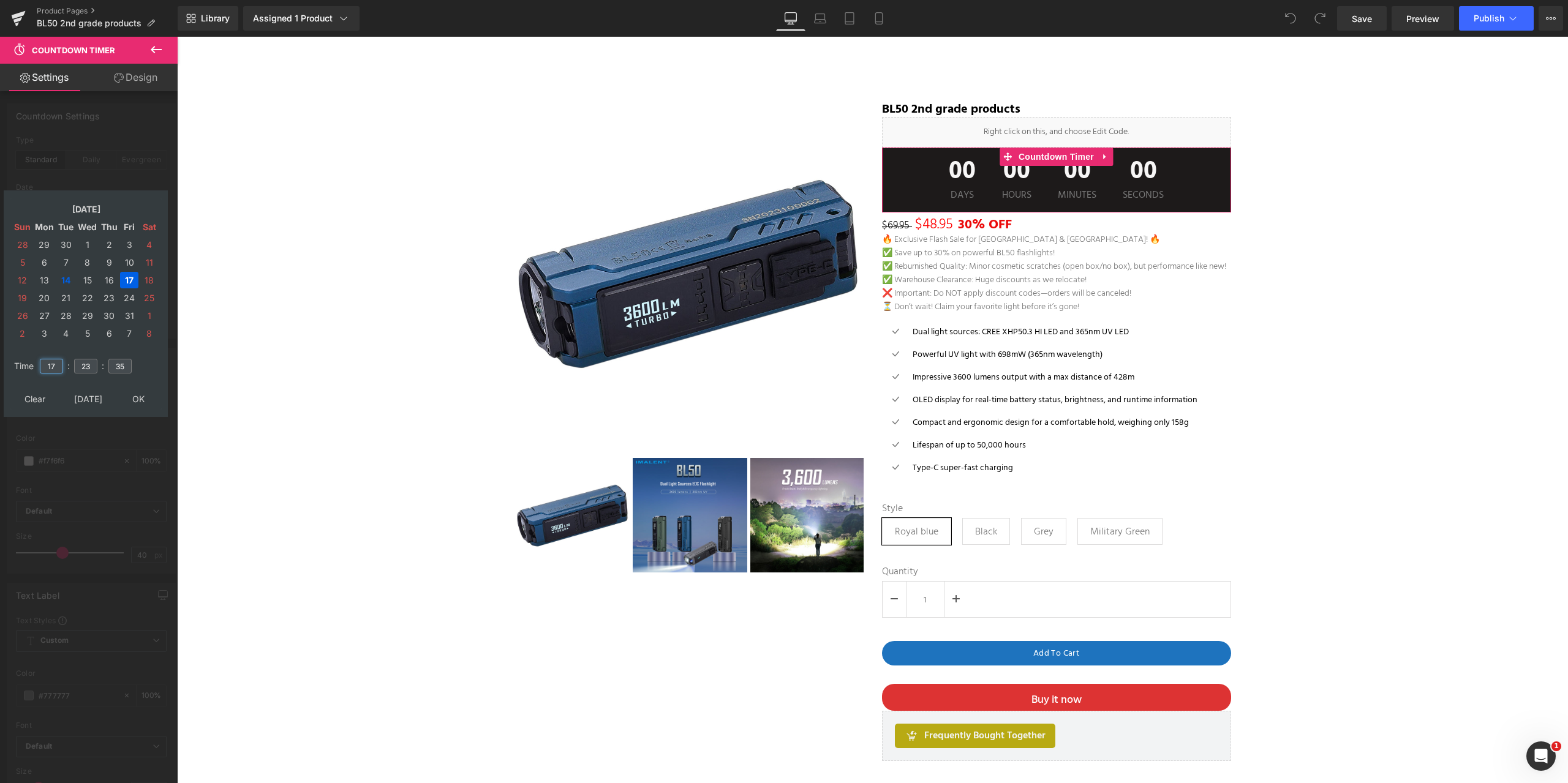
drag, startPoint x: 55, startPoint y: 367, endPoint x: 32, endPoint y: 369, distance: 23.1
click at [32, 366] on tr "Time 17 : 23 : 35" at bounding box center [85, 359] width 149 height 13
type input "23"
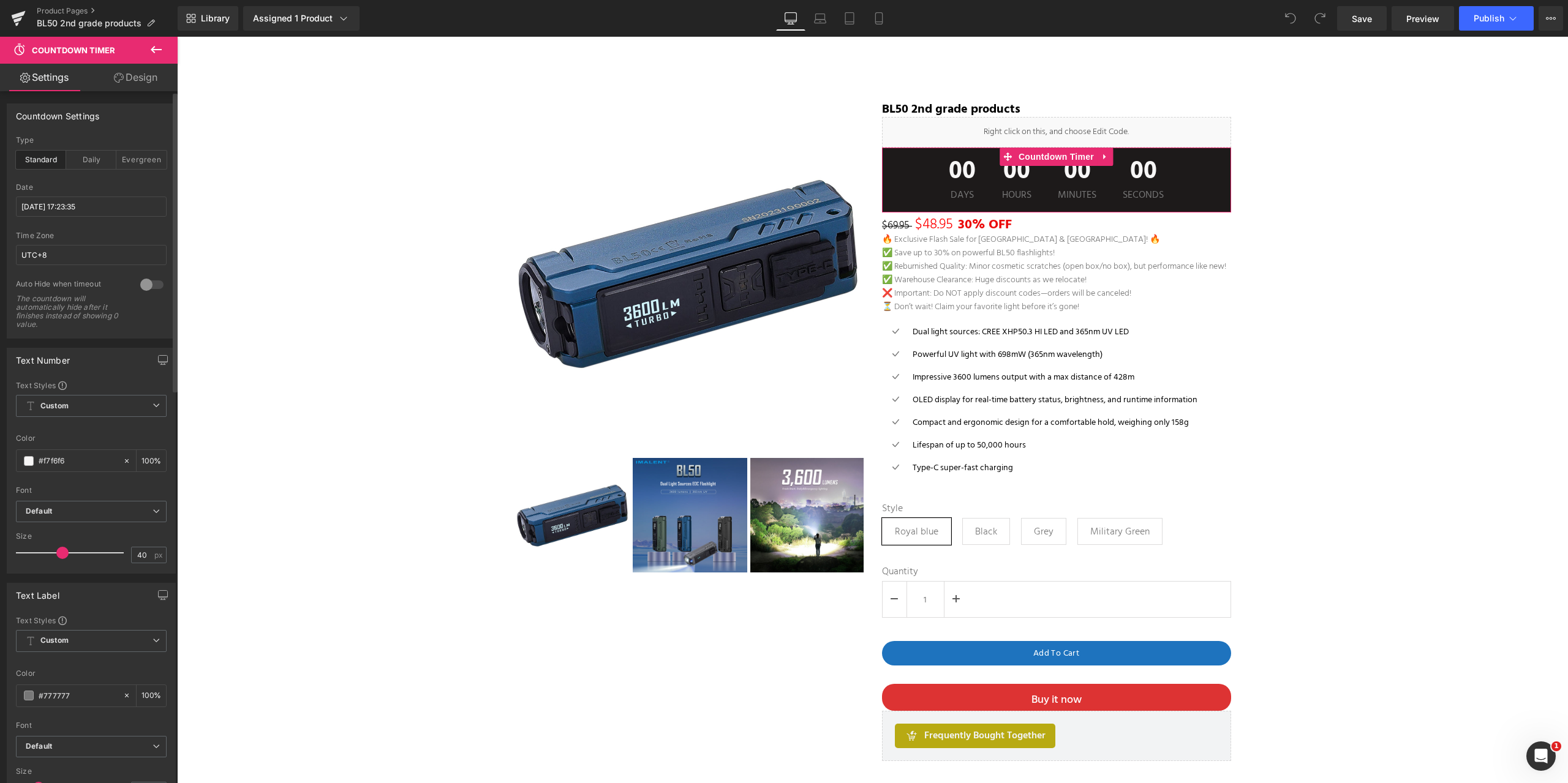
type input "2025/10/17 23:23:35"
click at [1495, 19] on span "Publish" at bounding box center [1489, 18] width 31 height 9
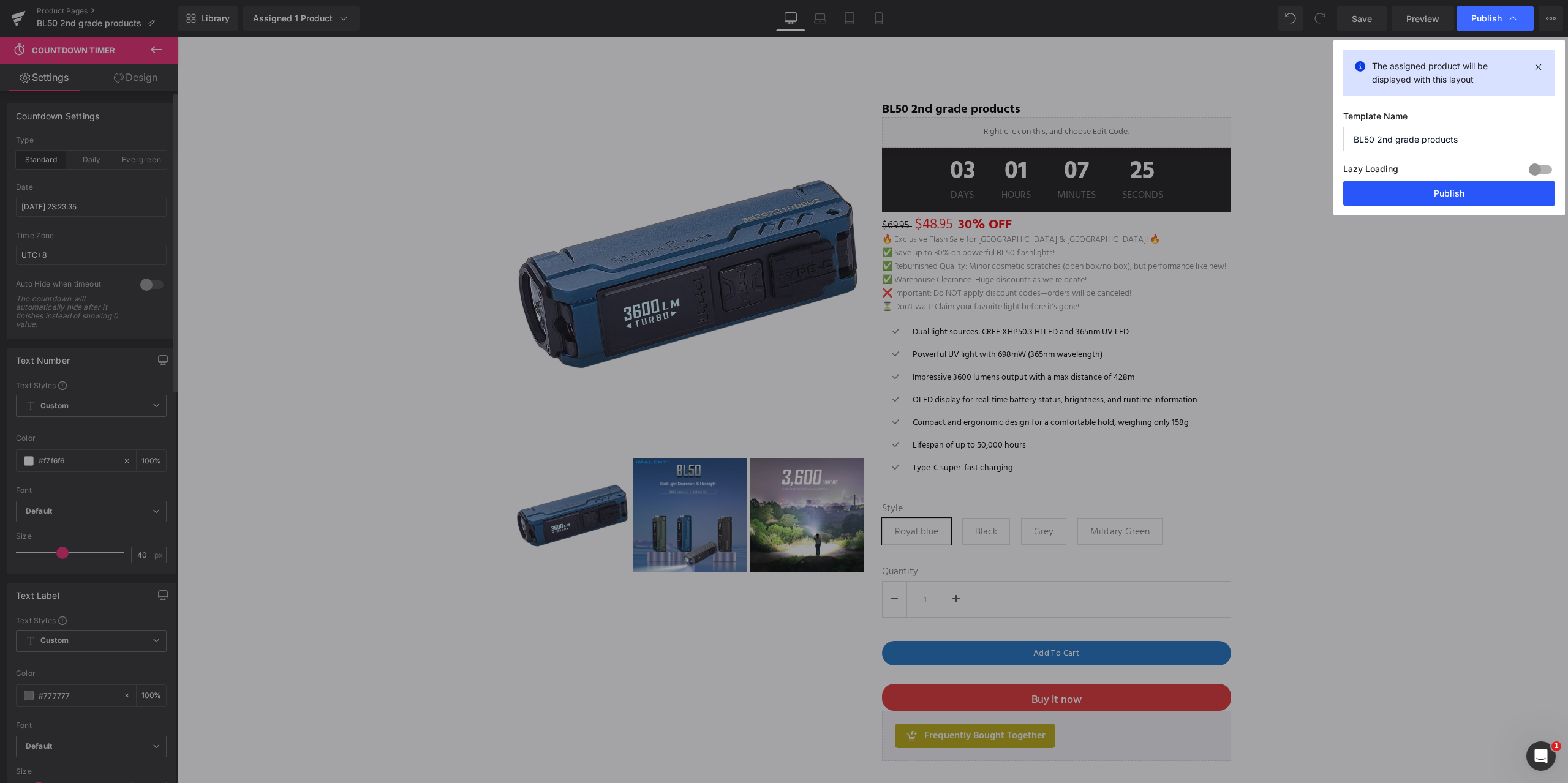
click at [1447, 200] on button "Publish" at bounding box center [1449, 193] width 212 height 24
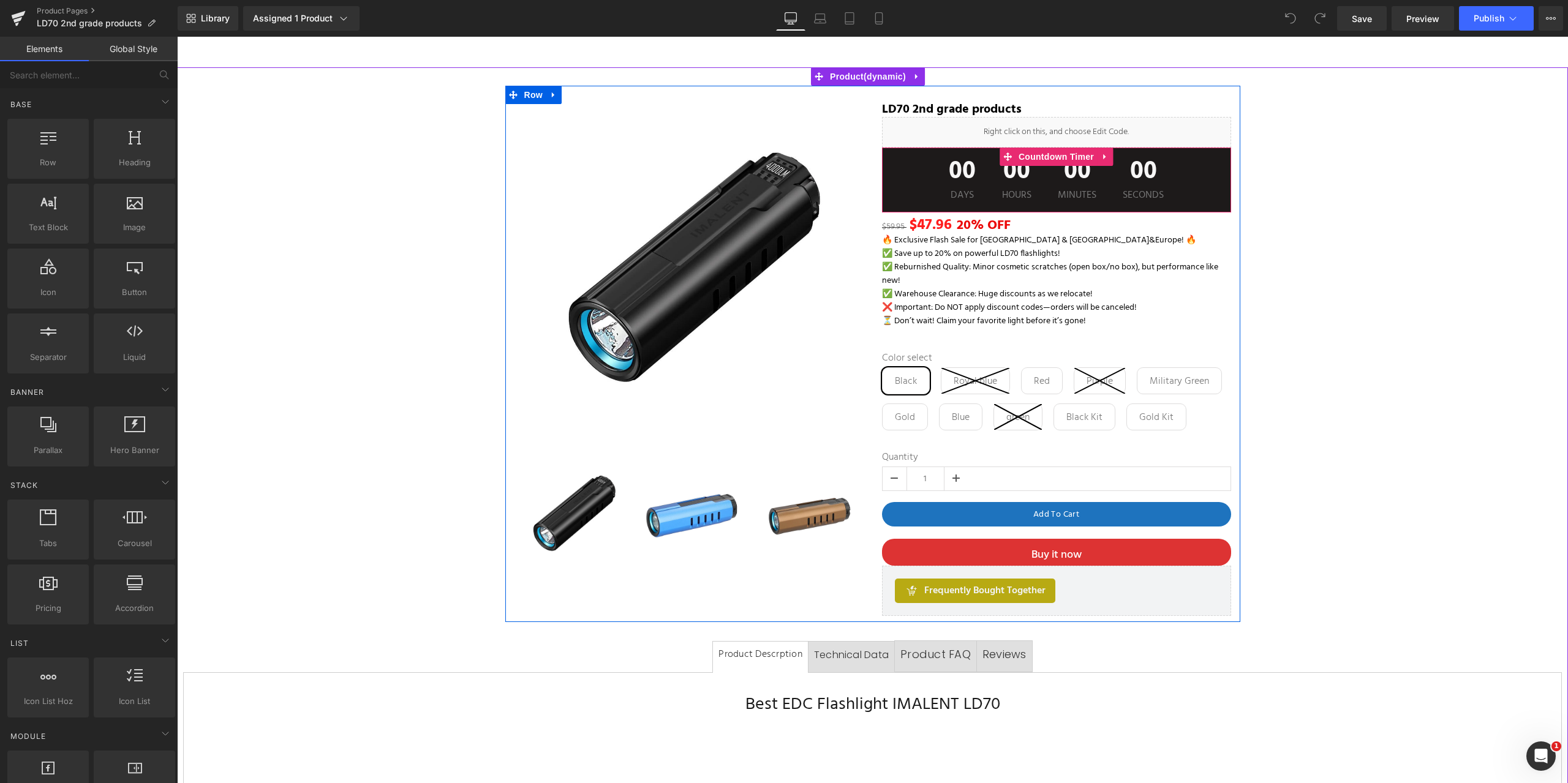
click at [895, 188] on div "00 Days 00 Hours 00 Minutes 00 Seconds" at bounding box center [1057, 179] width 349 height 65
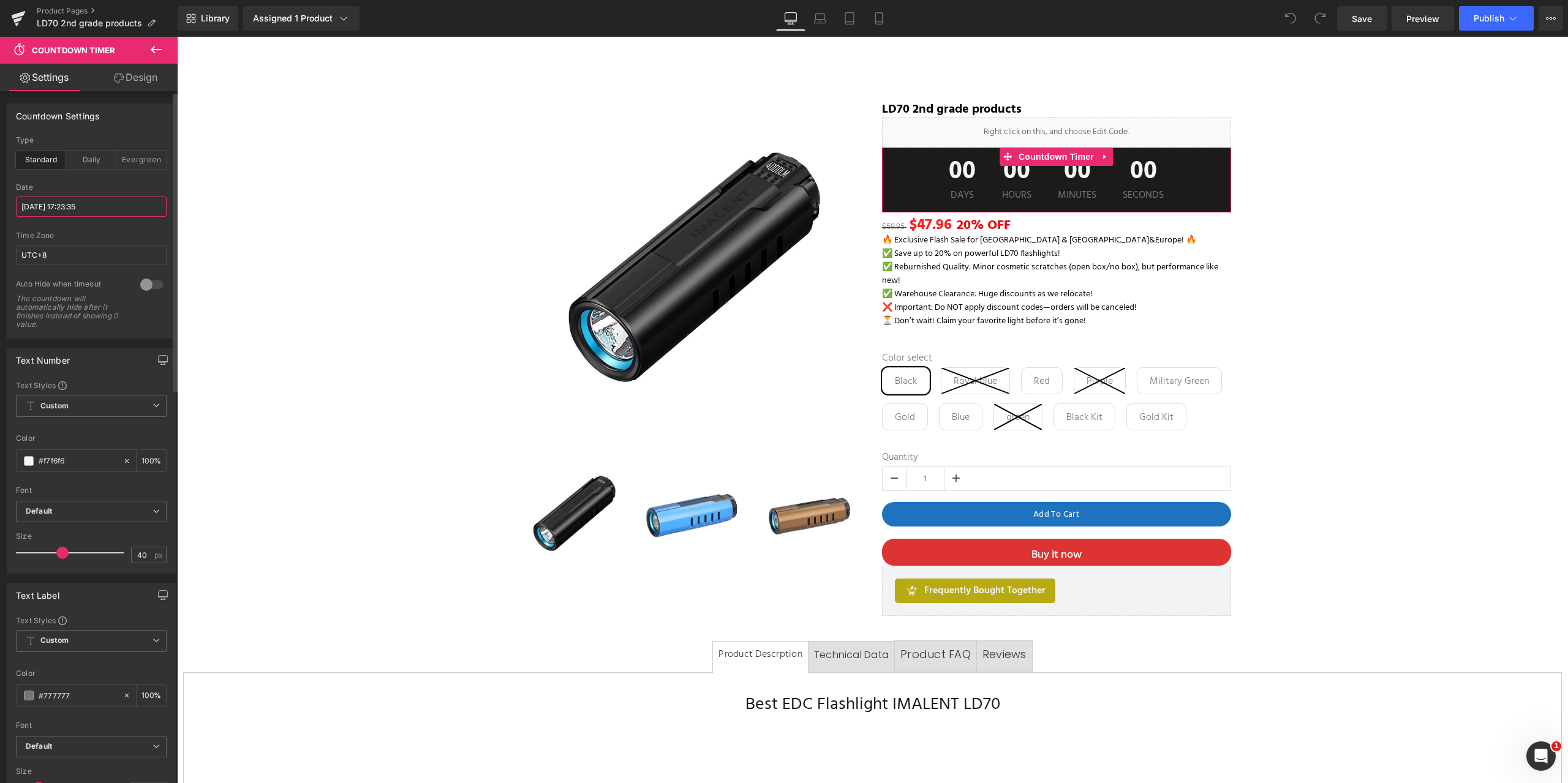
click at [68, 209] on input "2025/09/15 17:23:35" at bounding box center [91, 207] width 151 height 21
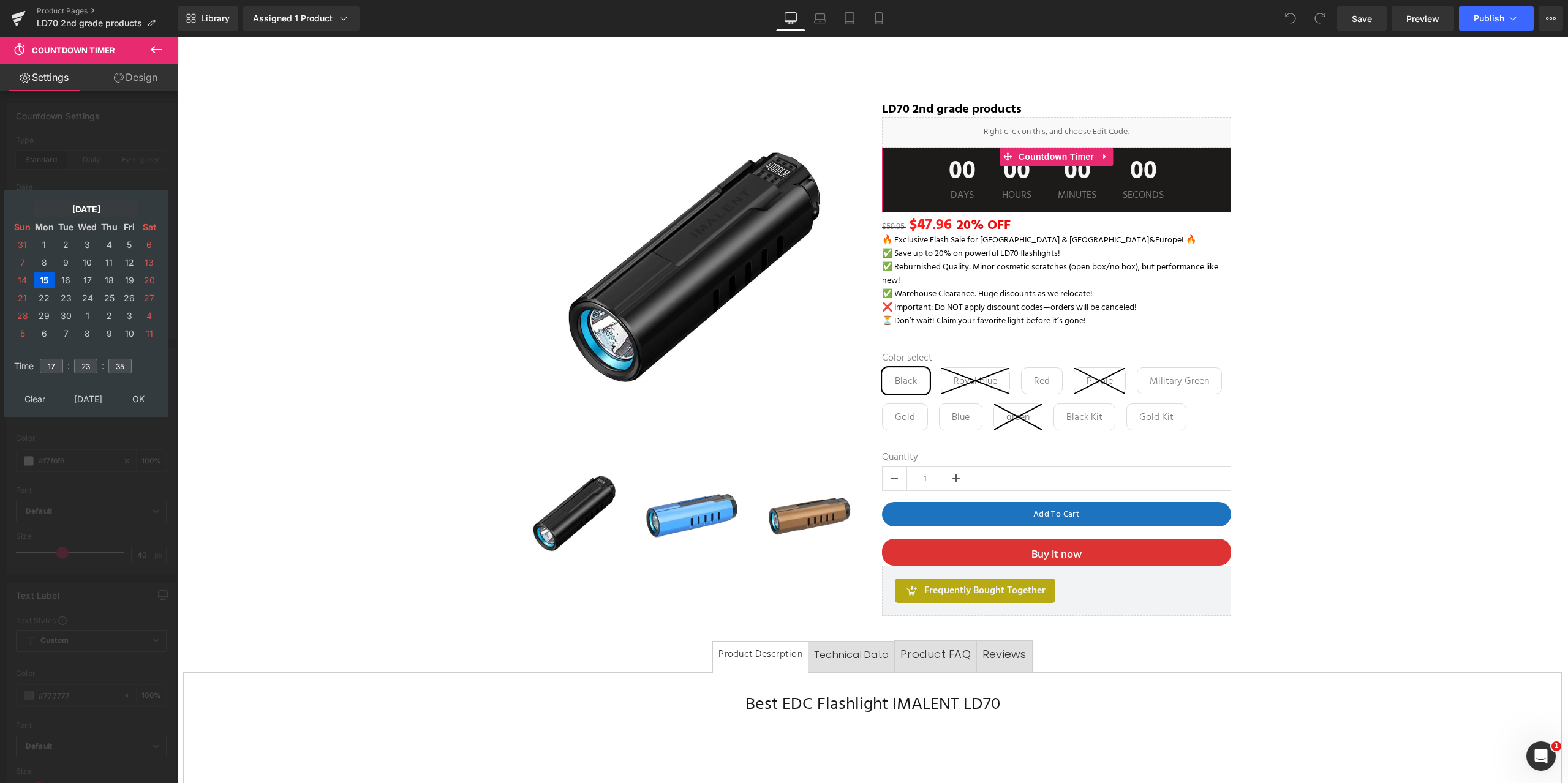
click at [81, 211] on td "[DATE]" at bounding box center [86, 209] width 105 height 17
click at [66, 338] on td "Oct" at bounding box center [68, 342] width 36 height 31
click at [84, 398] on td "OK" at bounding box center [85, 399] width 145 height 17
click at [128, 280] on td "17" at bounding box center [129, 280] width 19 height 17
click at [55, 364] on input "17" at bounding box center [51, 367] width 23 height 15
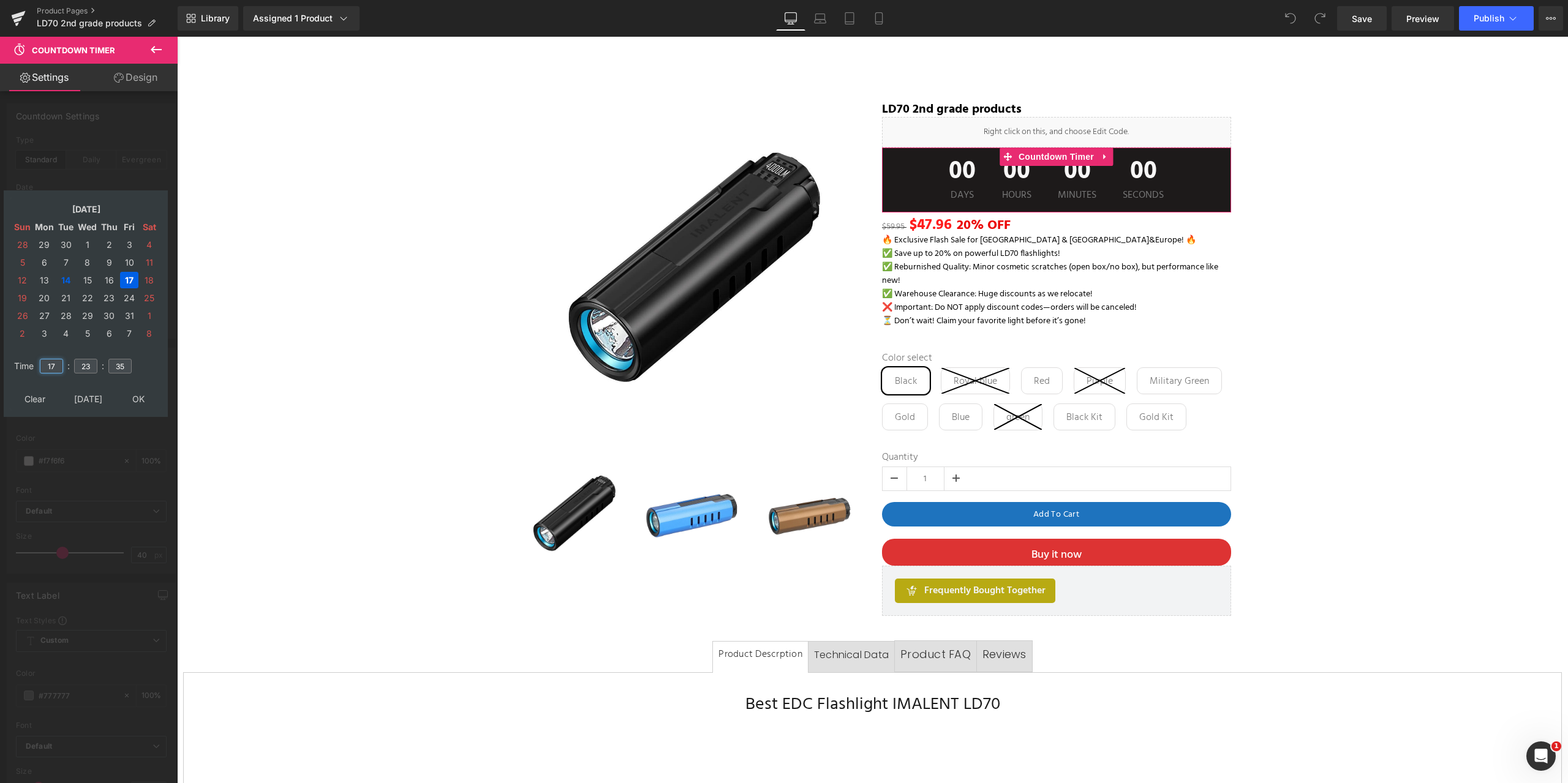
drag, startPoint x: 55, startPoint y: 364, endPoint x: 27, endPoint y: 365, distance: 28.0
click at [27, 366] on tr "Time 17 : 23 : 35" at bounding box center [85, 359] width 149 height 13
type input "23"
type input "2025/10/17 23:23:35"
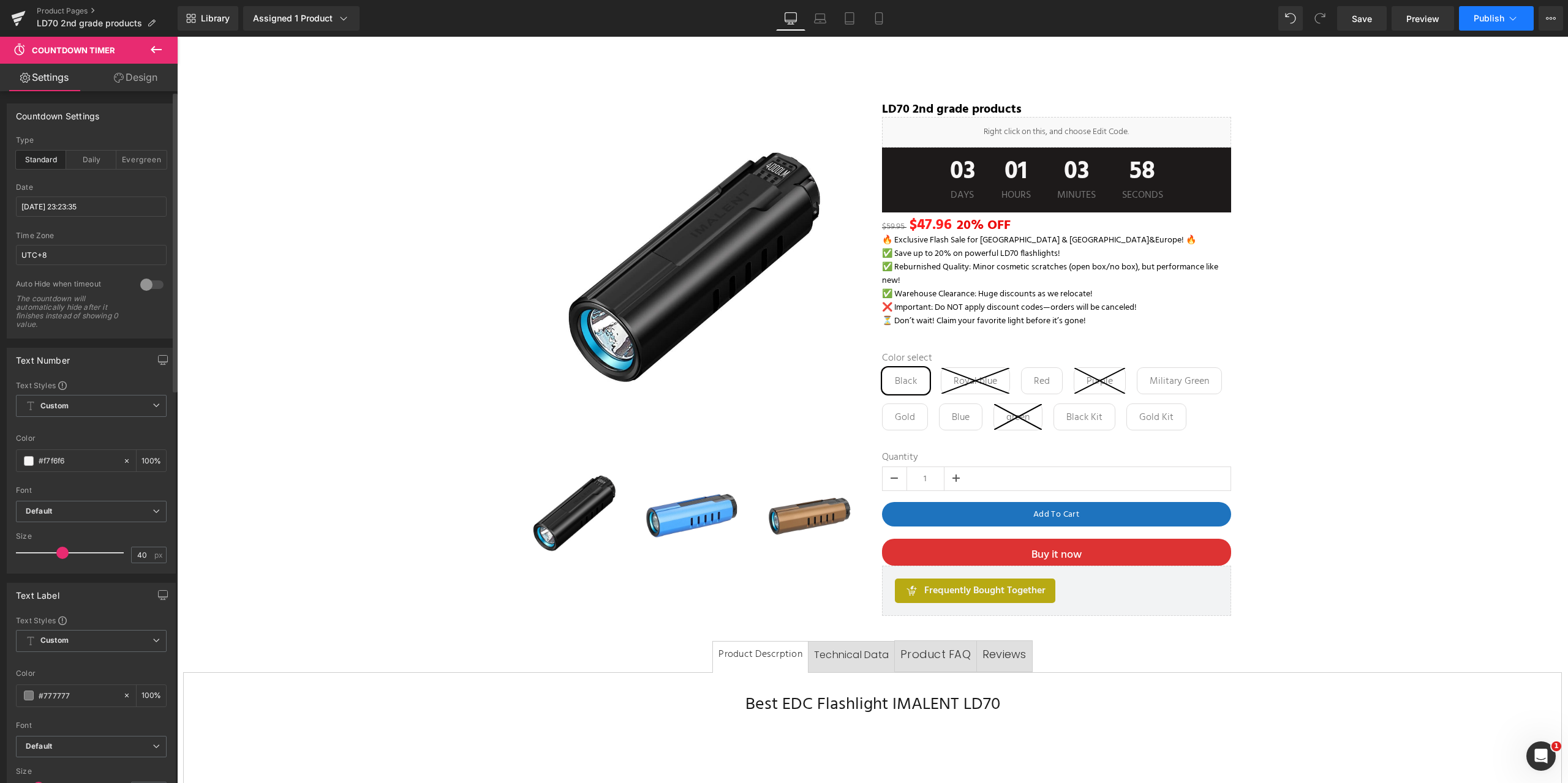
click at [1495, 13] on span "Publish" at bounding box center [1489, 18] width 31 height 9
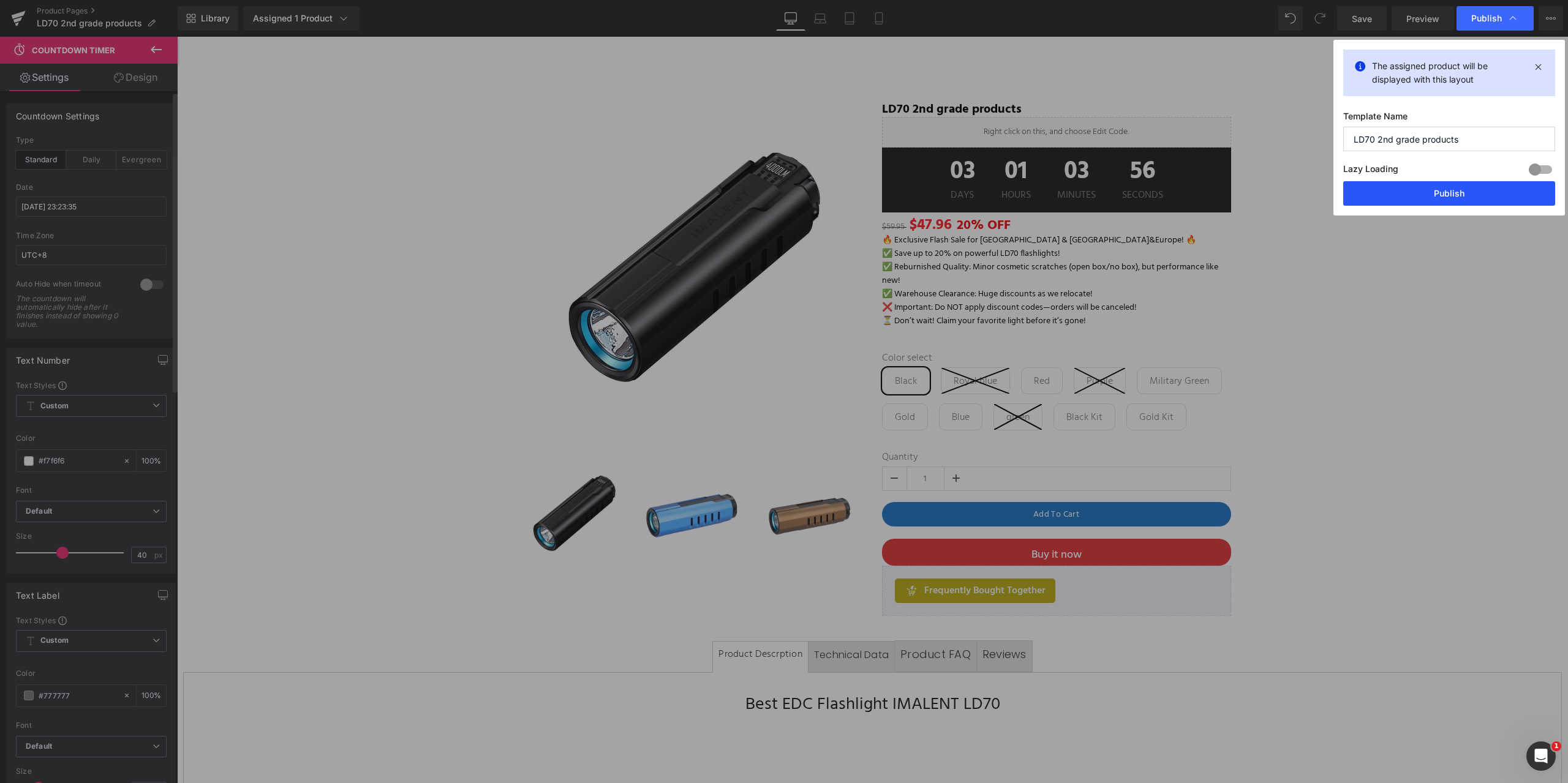
click at [1442, 197] on button "Publish" at bounding box center [1449, 193] width 212 height 24
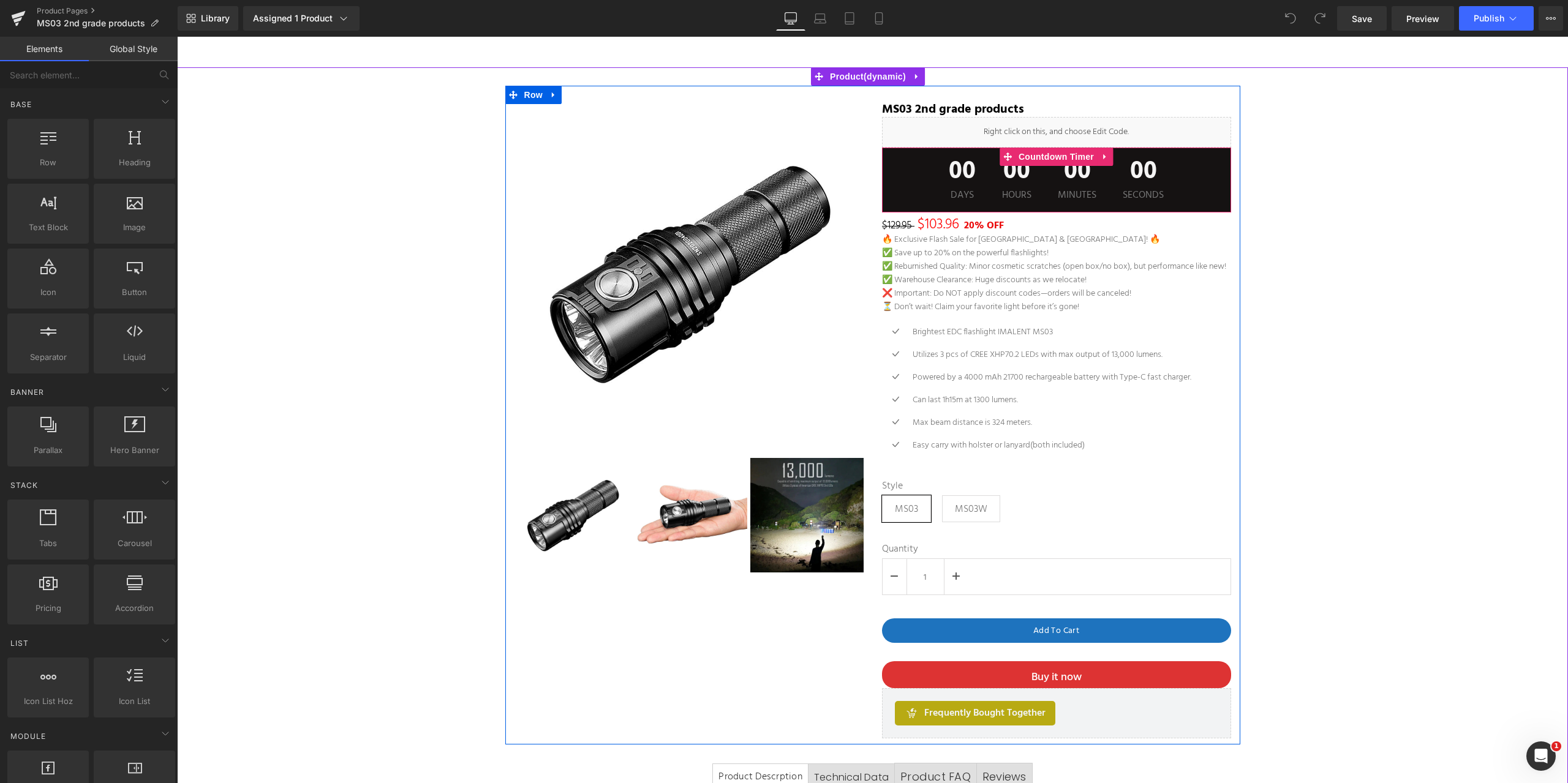
click at [1022, 197] on span "Hours" at bounding box center [1017, 195] width 29 height 9
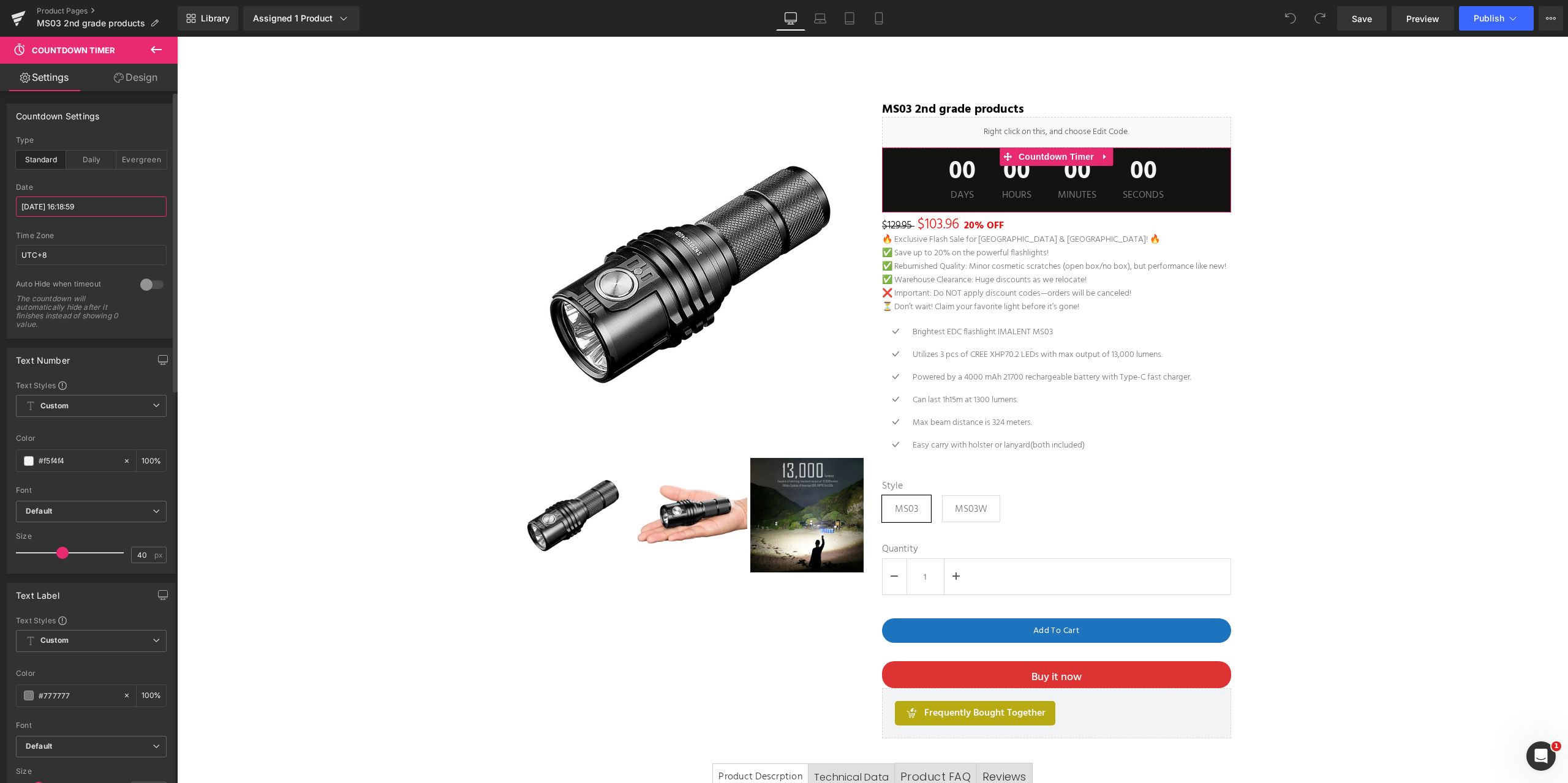
click at [47, 204] on input "[DATE] 16:18:59" at bounding box center [91, 207] width 151 height 21
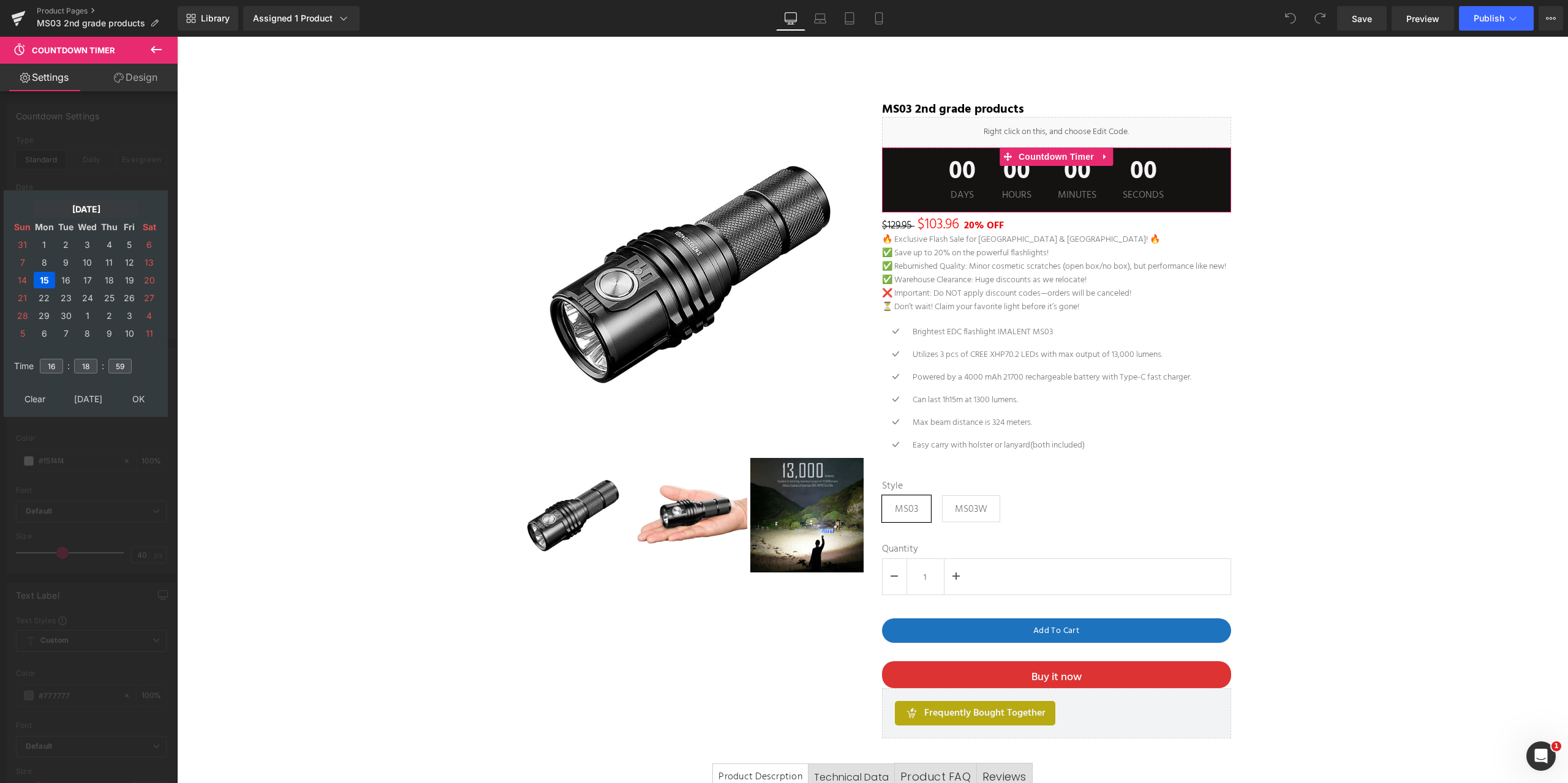
click at [80, 203] on td "[DATE]" at bounding box center [86, 209] width 105 height 17
click at [69, 345] on td "Oct" at bounding box center [68, 342] width 36 height 31
click at [90, 398] on td "OK" at bounding box center [85, 399] width 145 height 17
click at [128, 280] on td "17" at bounding box center [129, 280] width 19 height 17
click at [58, 370] on input "16" at bounding box center [51, 367] width 23 height 15
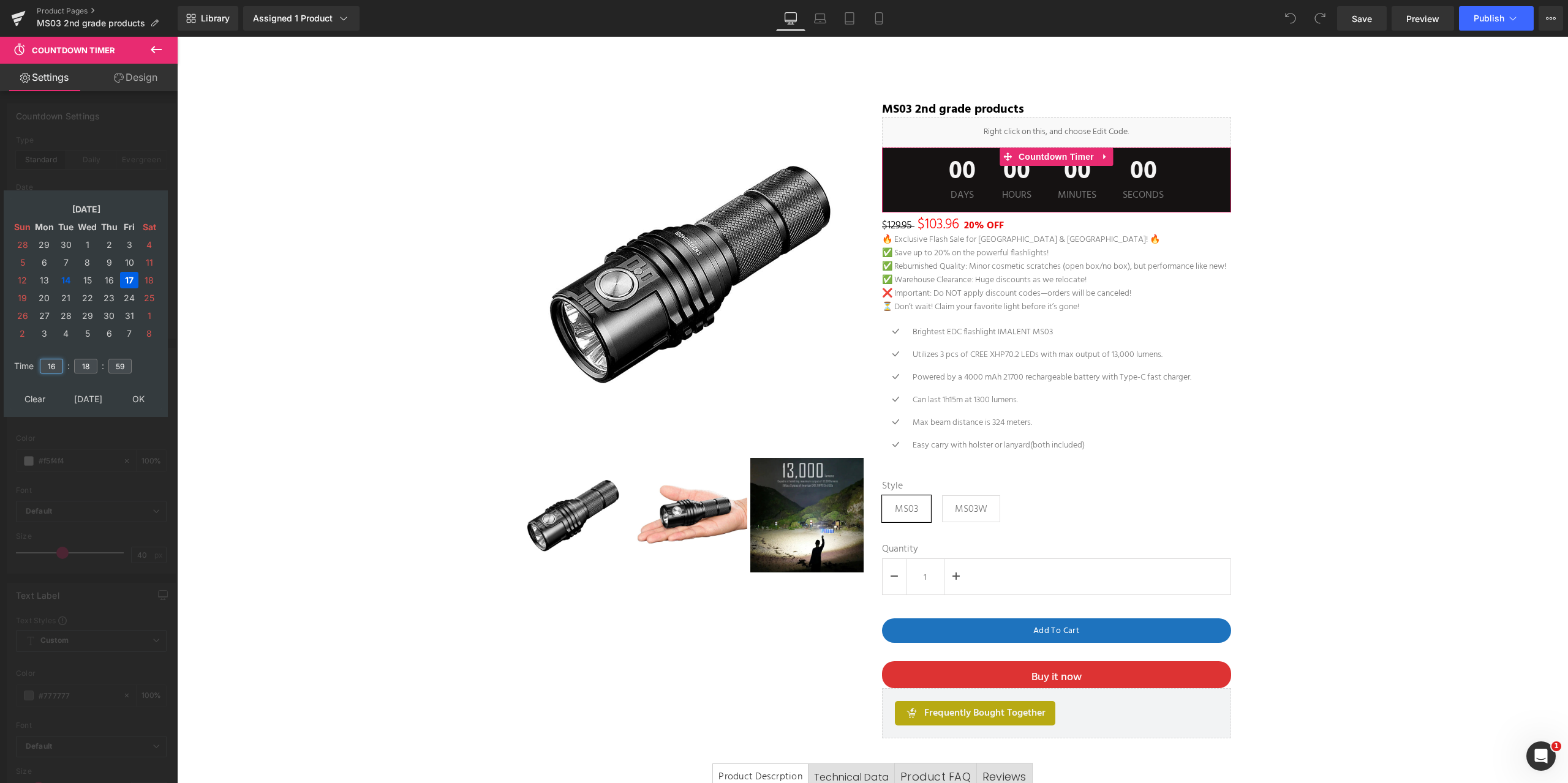
drag, startPoint x: 58, startPoint y: 370, endPoint x: 24, endPoint y: 364, distance: 34.5
click at [24, 364] on tr "Time 16 : 18 : 59" at bounding box center [85, 359] width 149 height 13
type input "23"
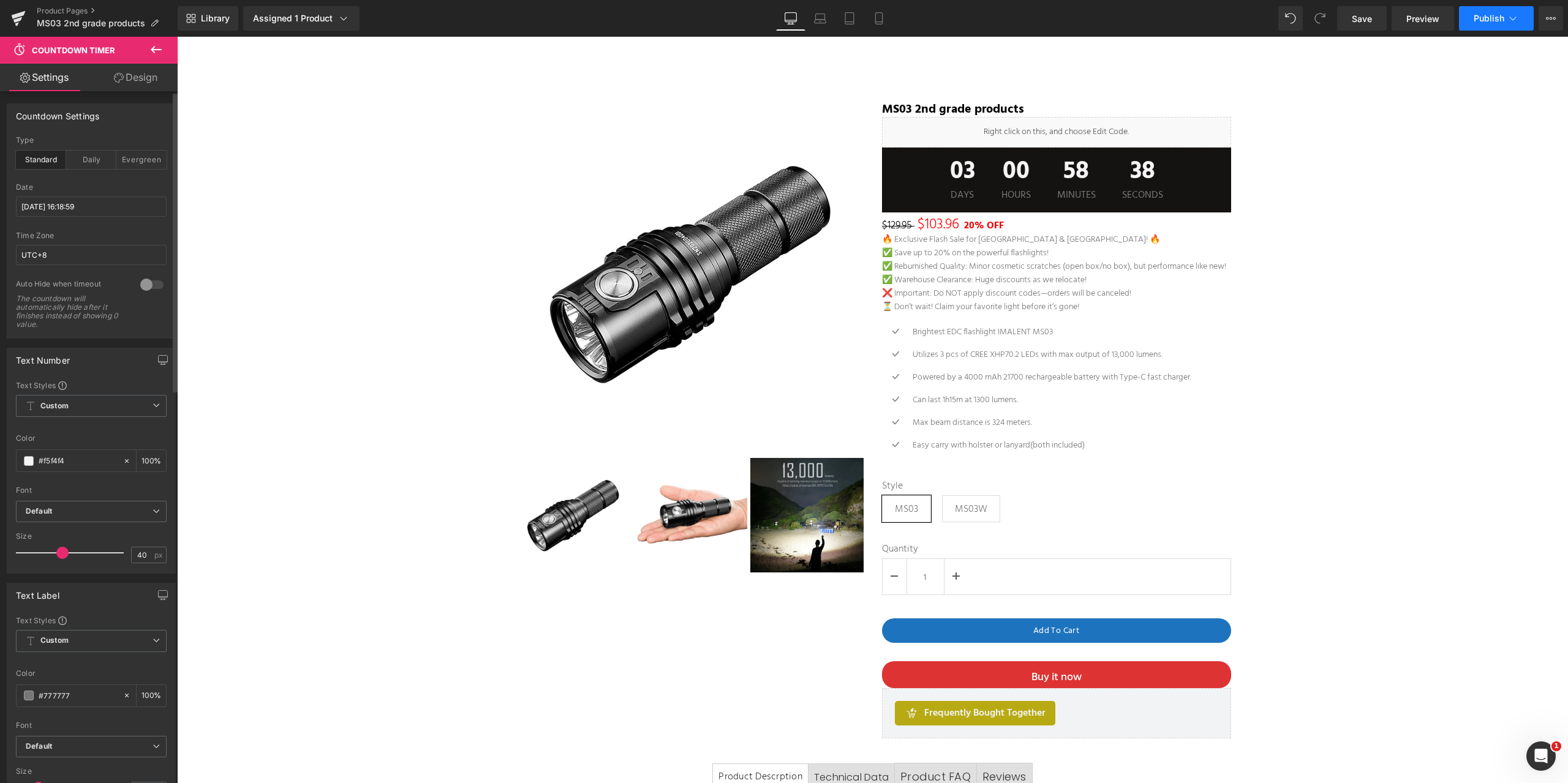
click at [1497, 13] on span "Publish" at bounding box center [1489, 18] width 31 height 9
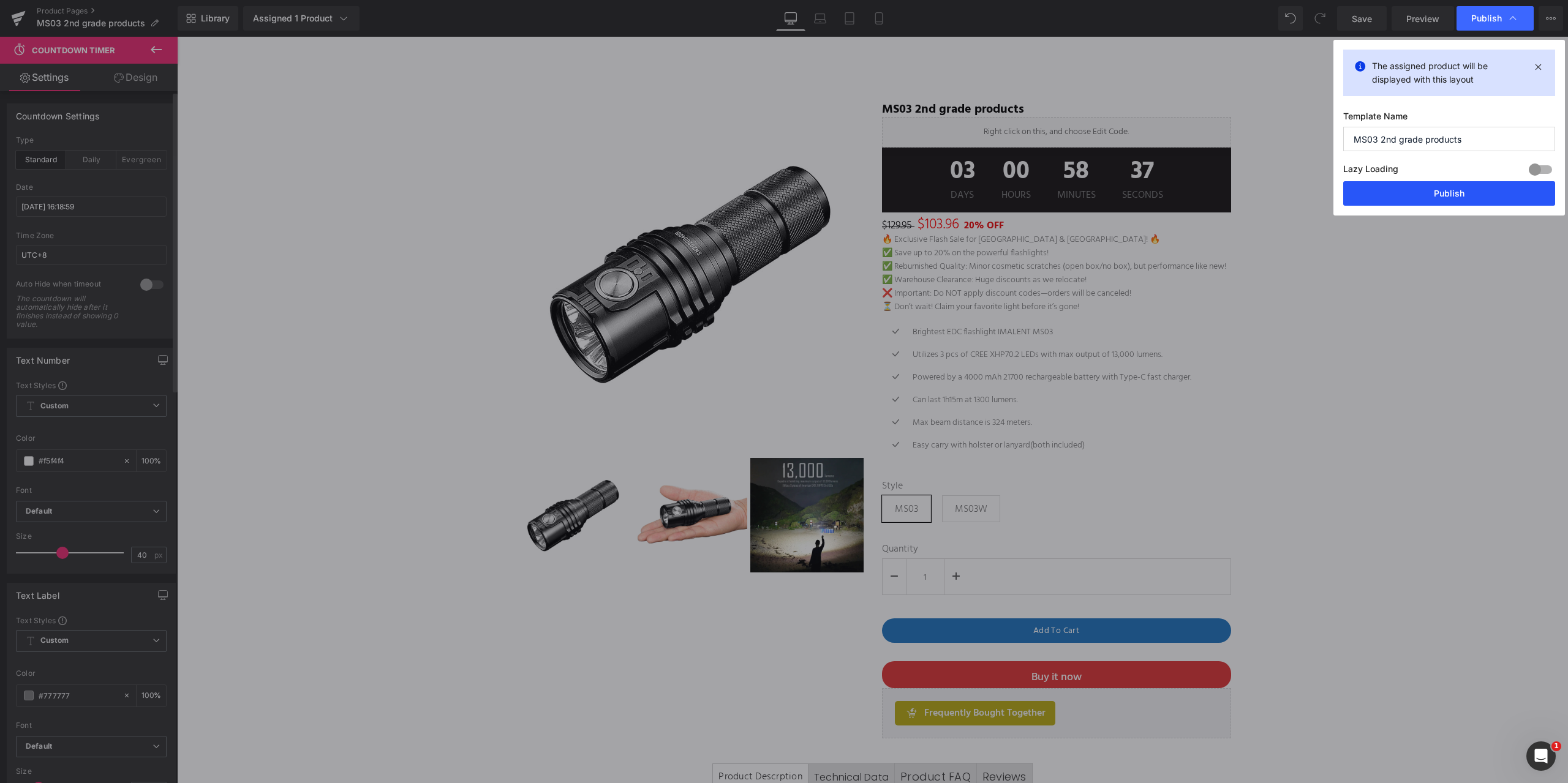
click at [1435, 192] on button "Publish" at bounding box center [1449, 193] width 212 height 24
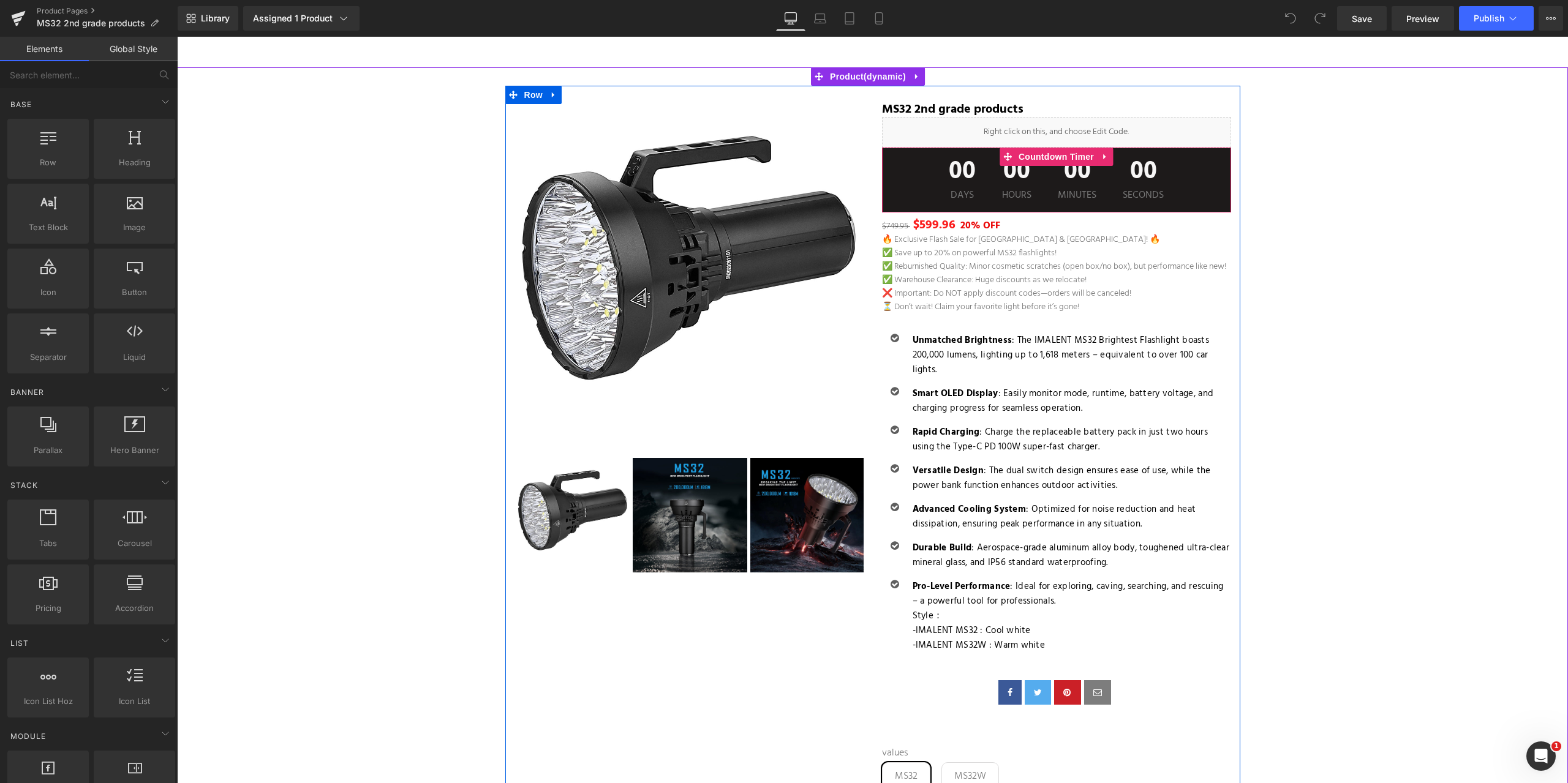
click at [983, 185] on div "00 Days" at bounding box center [962, 179] width 52 height 65
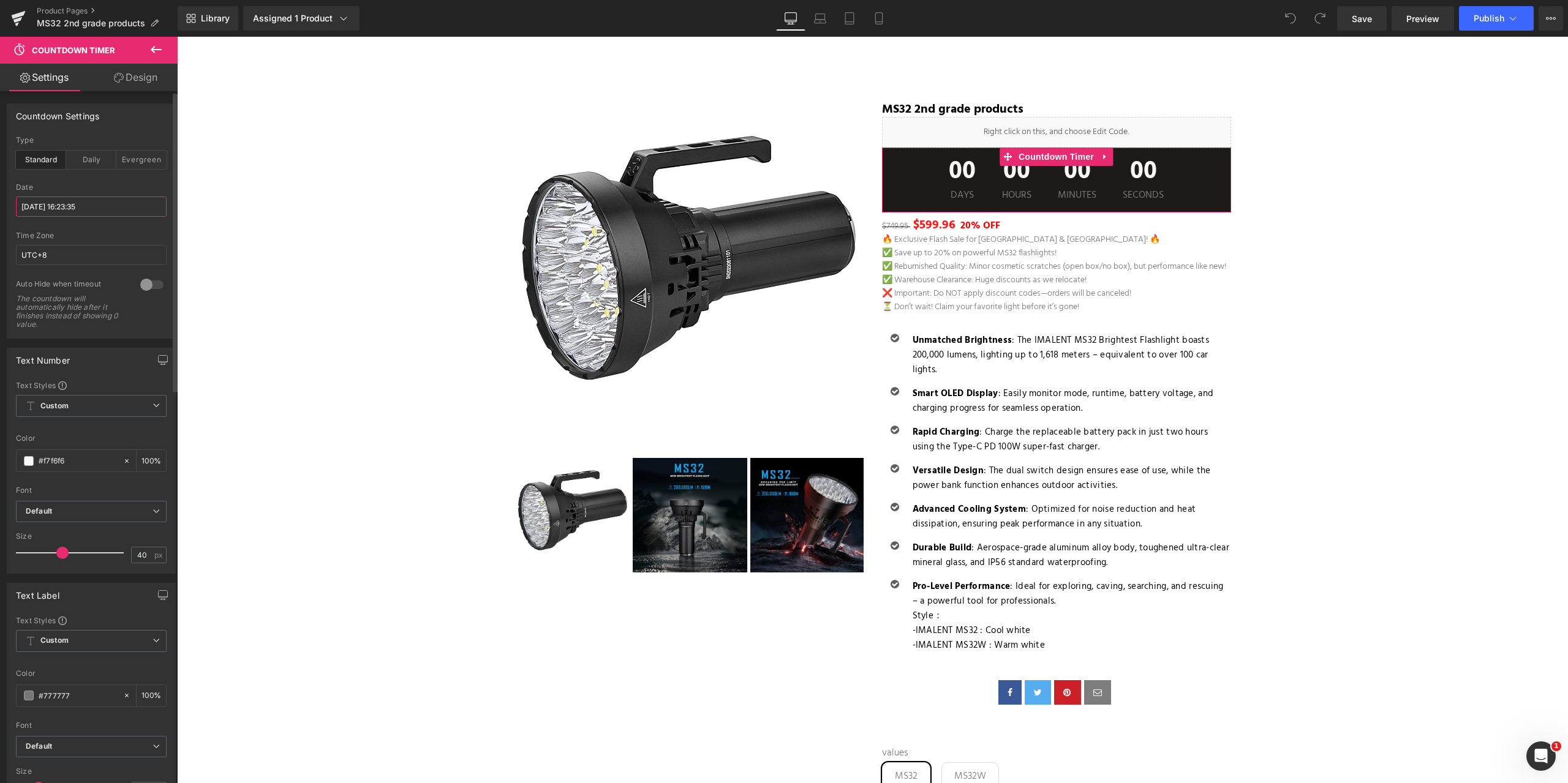
click at [83, 207] on input "2025/09/15 16:23:35" at bounding box center [91, 207] width 151 height 21
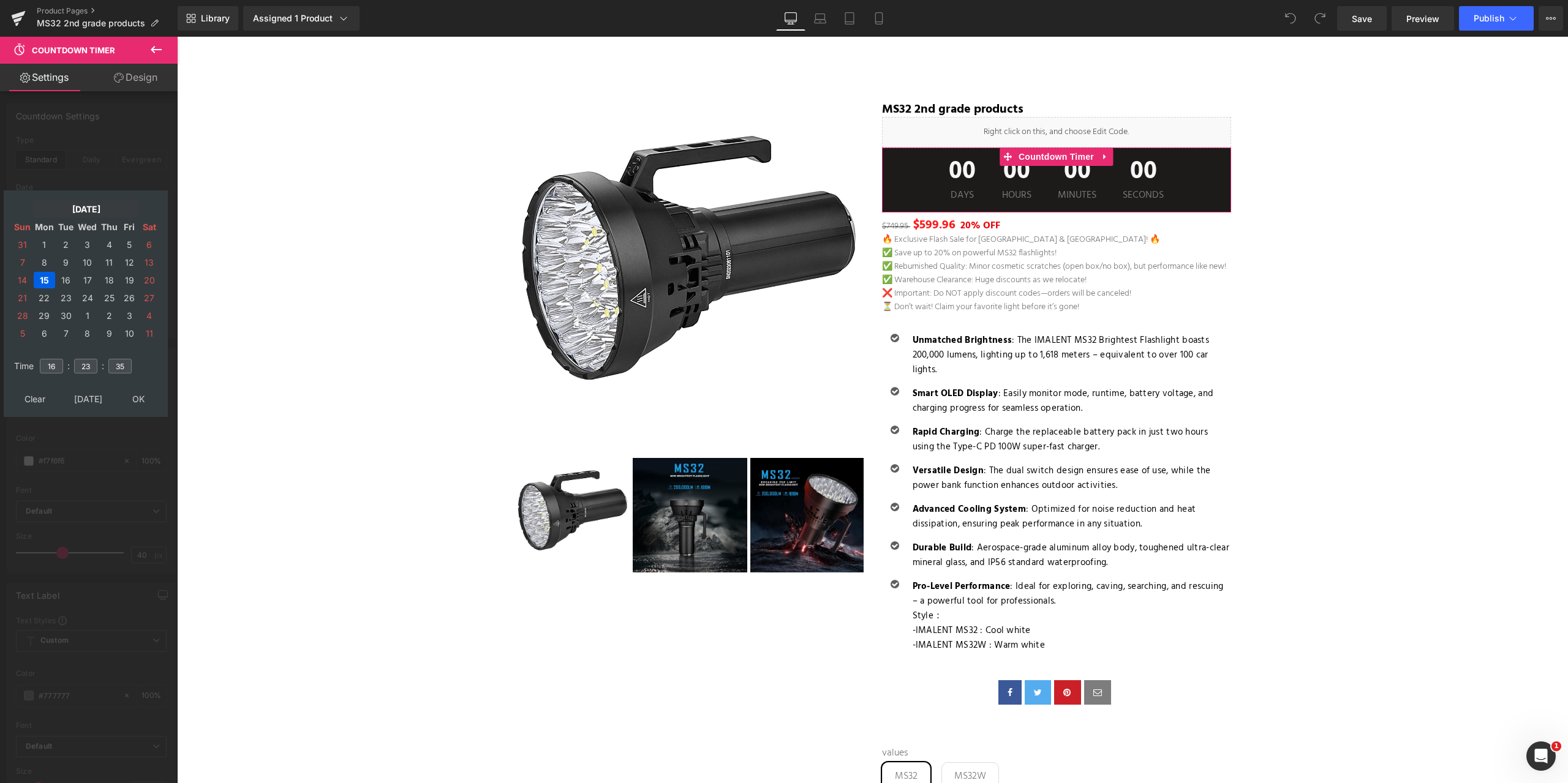
click at [70, 211] on td "[DATE]" at bounding box center [86, 209] width 105 height 17
click at [64, 338] on td "Oct" at bounding box center [68, 342] width 36 height 31
click at [88, 397] on td "OK" at bounding box center [85, 399] width 145 height 17
click at [128, 280] on td "17" at bounding box center [129, 280] width 19 height 17
click at [53, 370] on input "16" at bounding box center [51, 367] width 23 height 15
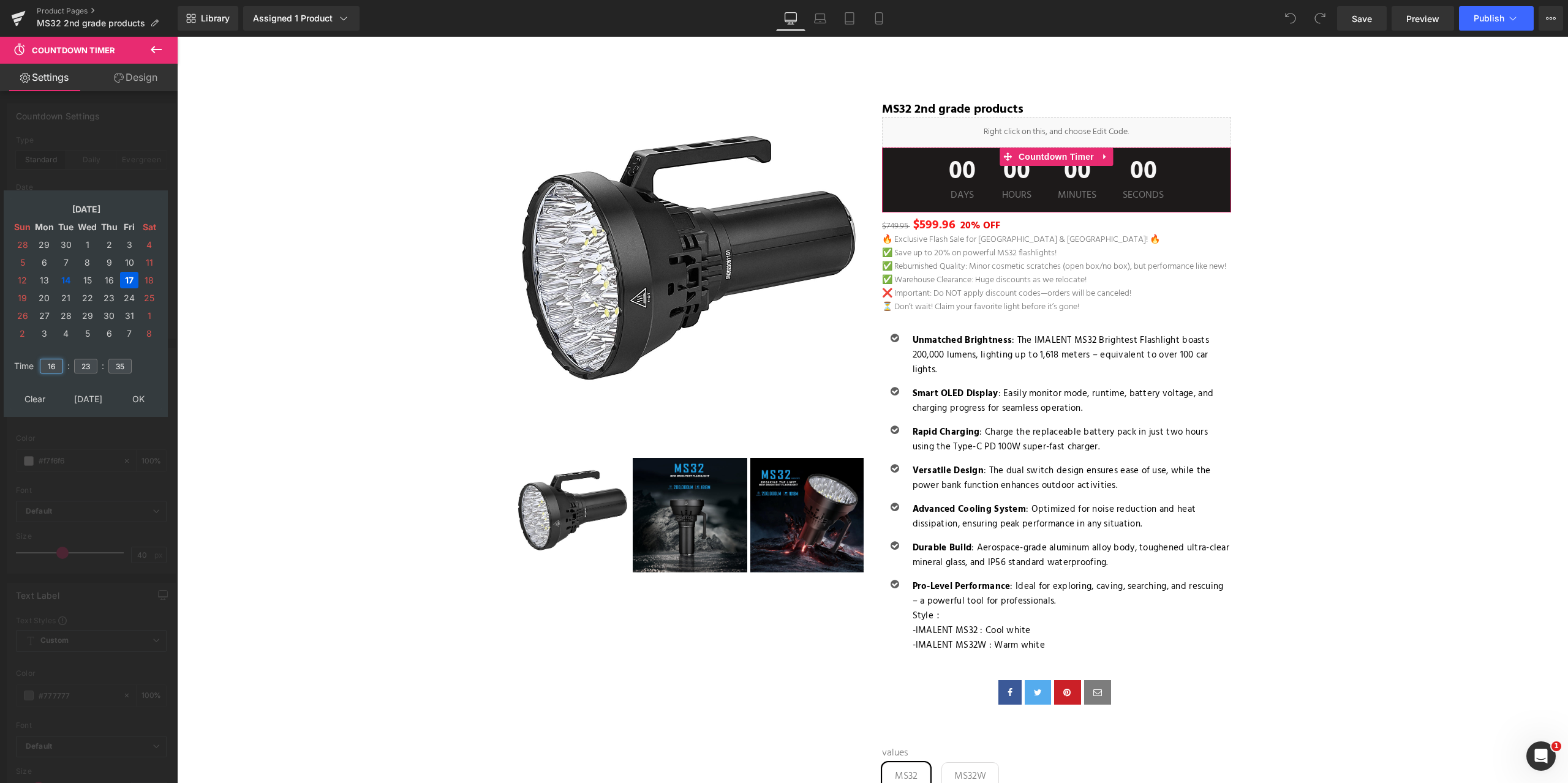
drag, startPoint x: 58, startPoint y: 370, endPoint x: 33, endPoint y: 370, distance: 25.0
click at [33, 366] on tr "Time 16 : 23 : 35" at bounding box center [85, 359] width 149 height 13
type input "23"
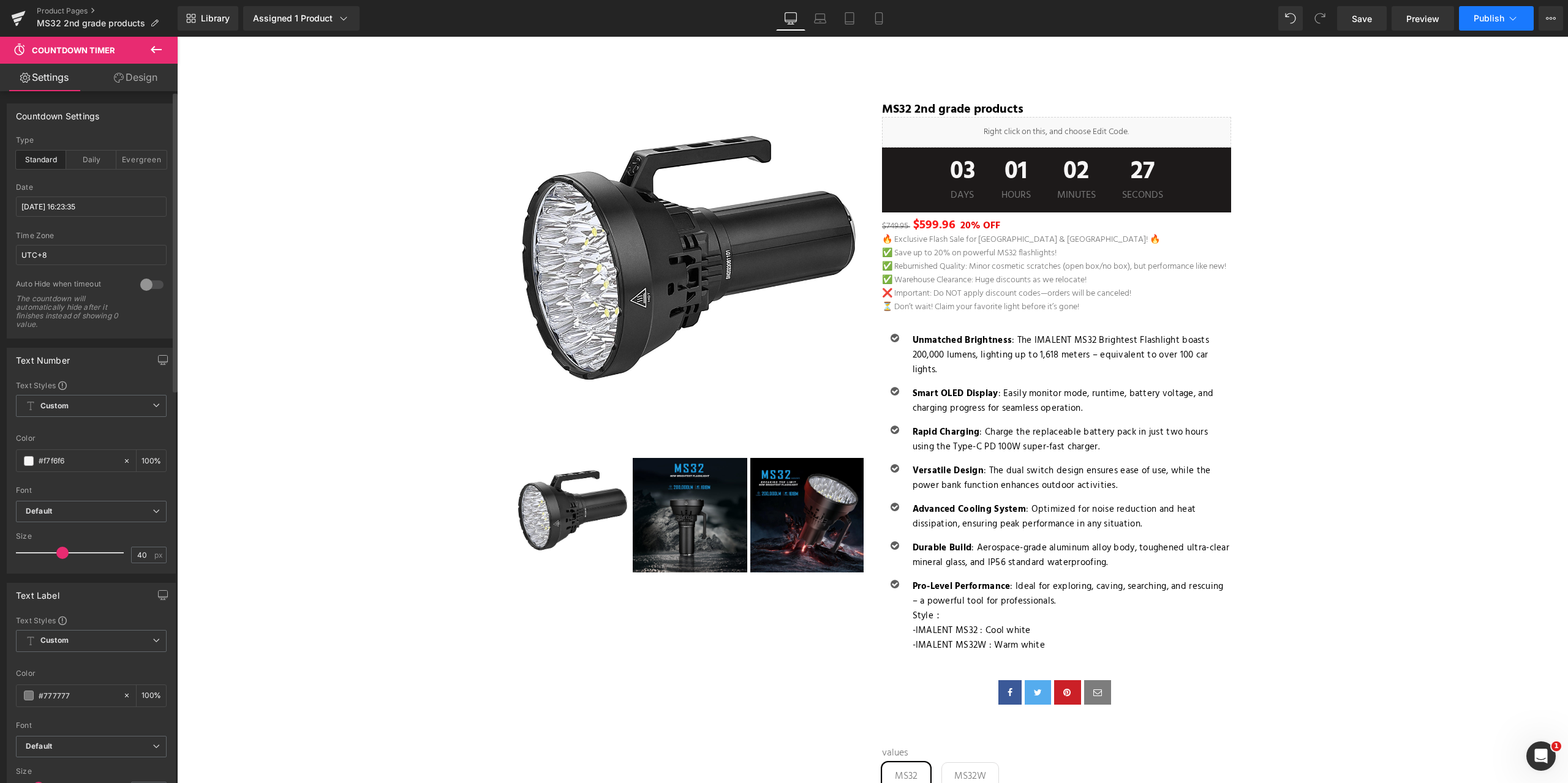
click at [1491, 14] on span "Publish" at bounding box center [1489, 18] width 31 height 9
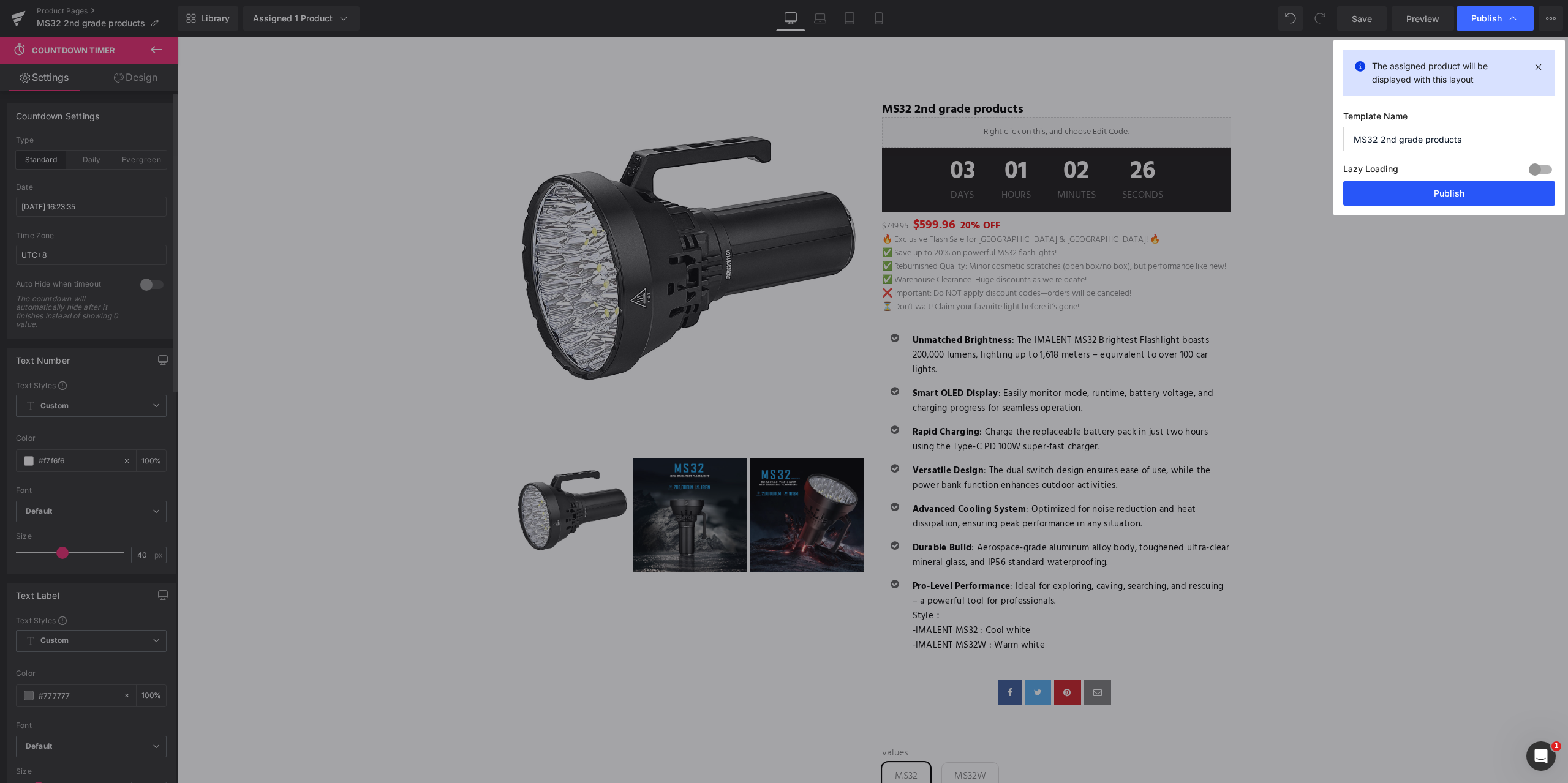
click at [1466, 194] on button "Publish" at bounding box center [1449, 193] width 212 height 24
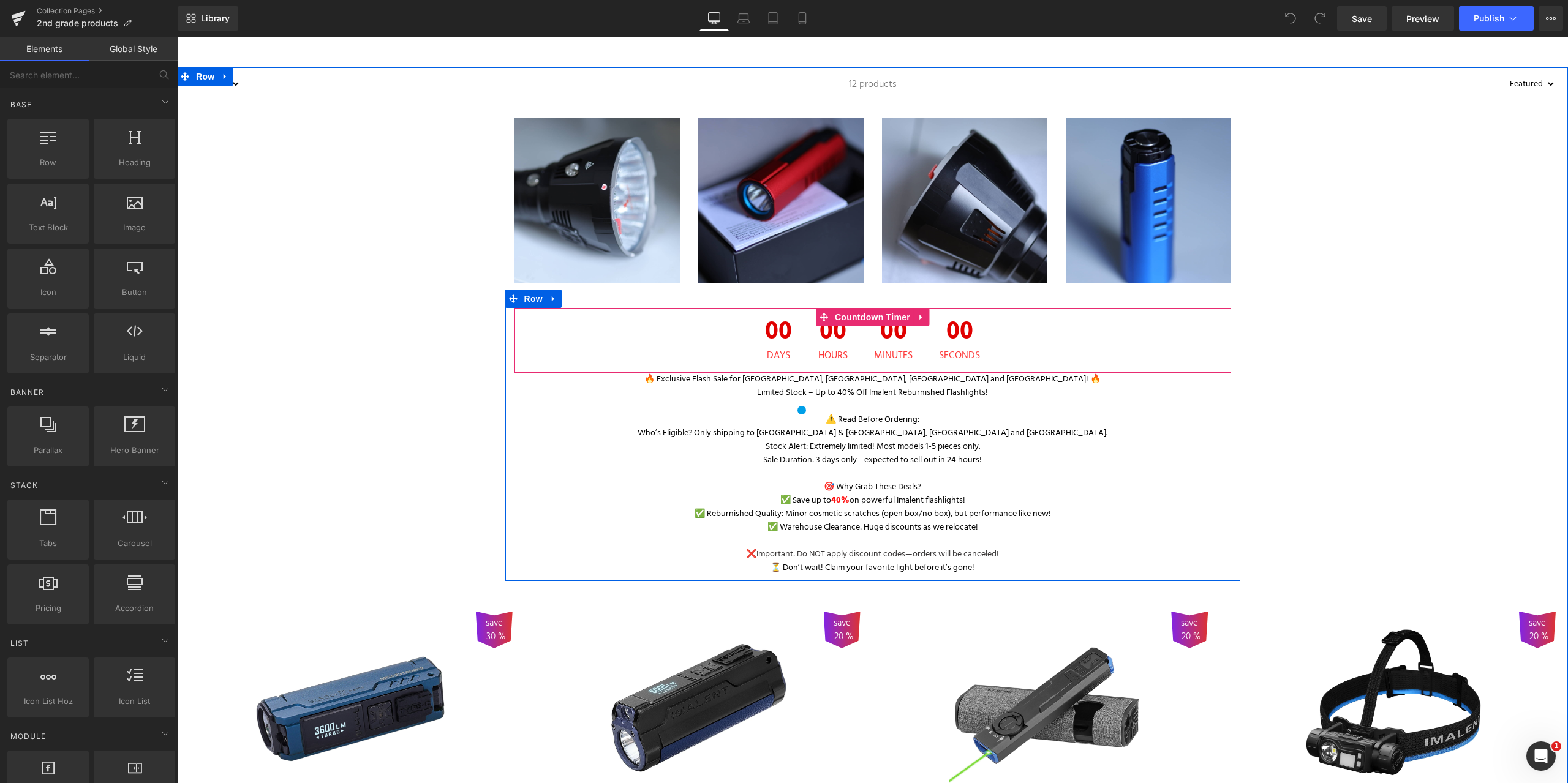
click at [807, 337] on div "00 Hours" at bounding box center [833, 340] width 53 height 65
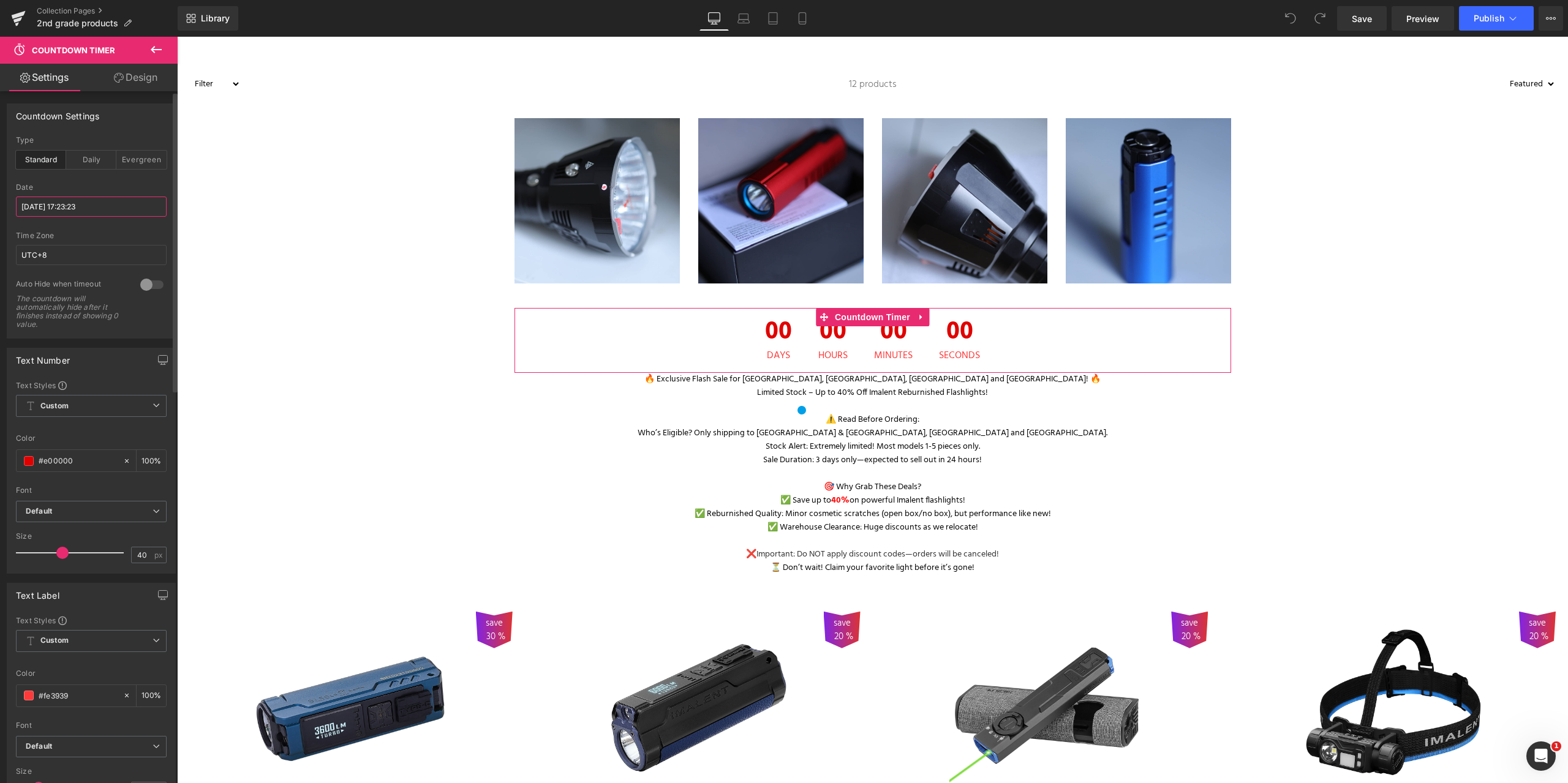
click at [58, 205] on input "[DATE] 17:23:23" at bounding box center [91, 207] width 151 height 21
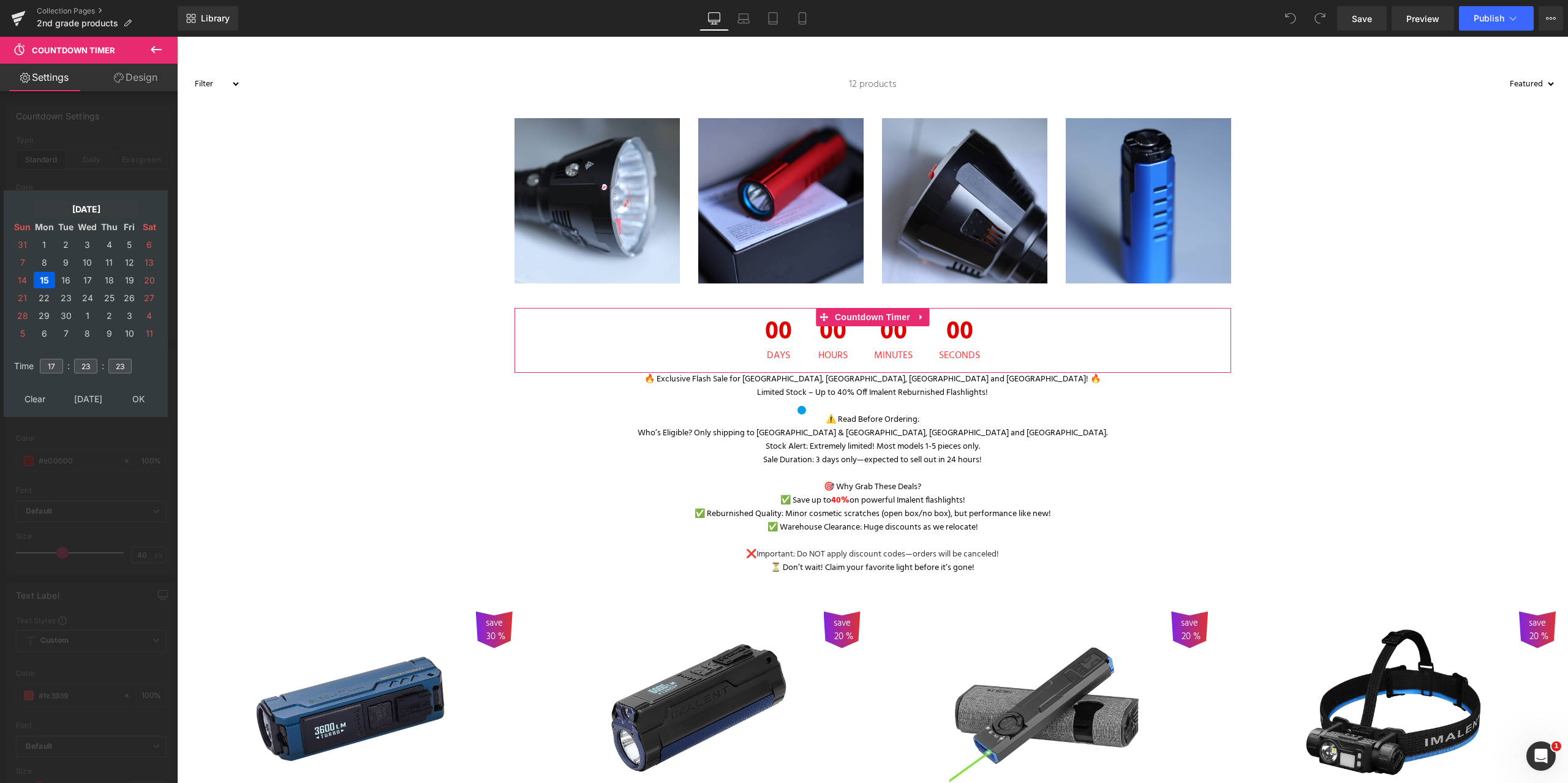
click at [72, 210] on td "[DATE]" at bounding box center [86, 209] width 105 height 17
click at [72, 345] on td "Oct" at bounding box center [68, 342] width 36 height 31
click at [91, 405] on td "OK" at bounding box center [85, 399] width 145 height 17
click at [128, 278] on td "17" at bounding box center [129, 280] width 19 height 17
click at [59, 364] on input "17" at bounding box center [51, 367] width 23 height 15
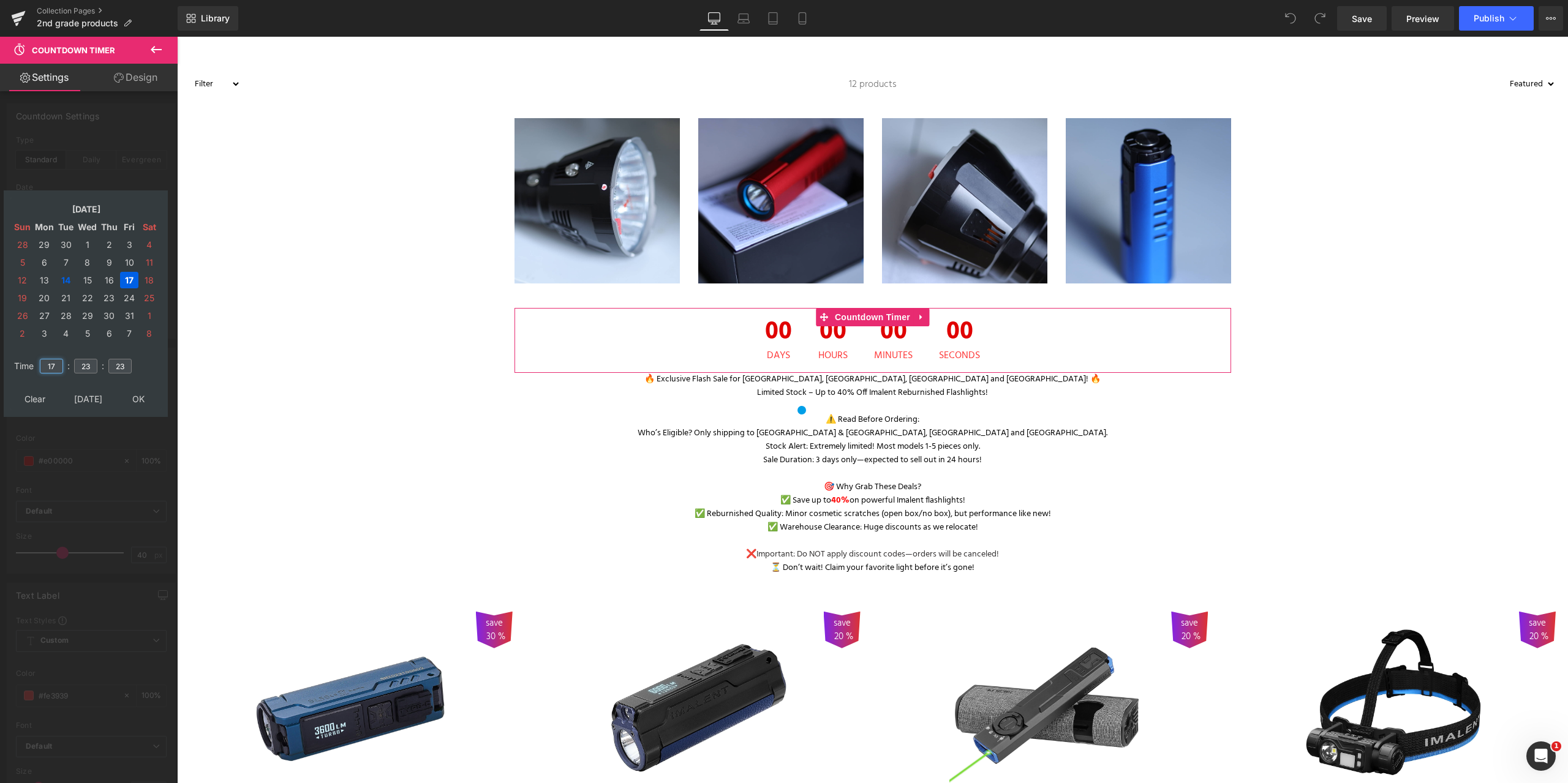
drag, startPoint x: 40, startPoint y: 367, endPoint x: 28, endPoint y: 368, distance: 12.0
click at [28, 366] on tr "Time 17 : 23 : 23" at bounding box center [85, 359] width 149 height 13
type input "23"
type input "[DATE] 23:23:23"
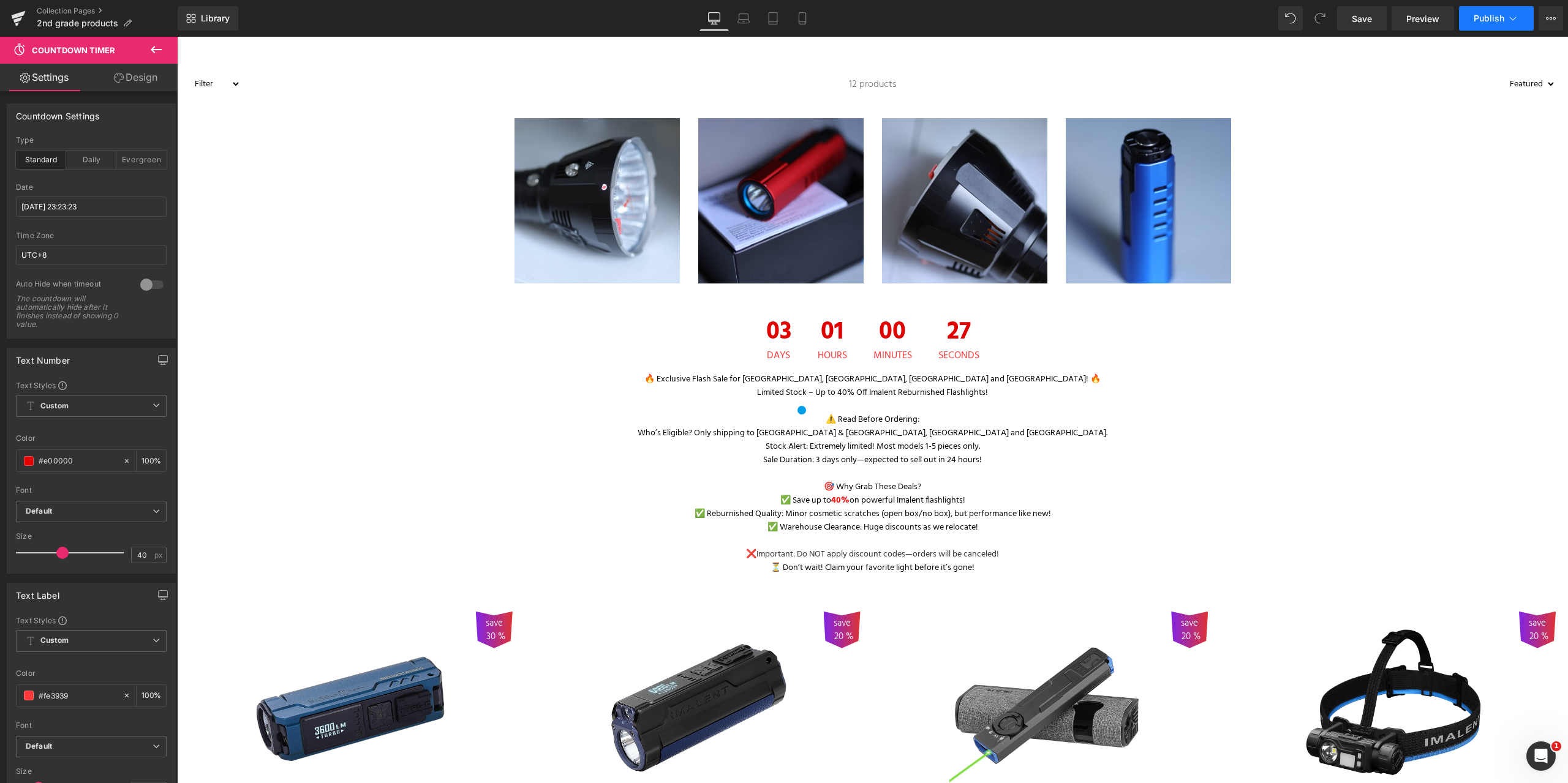
click at [1498, 23] on button "Publish" at bounding box center [1497, 19] width 75 height 24
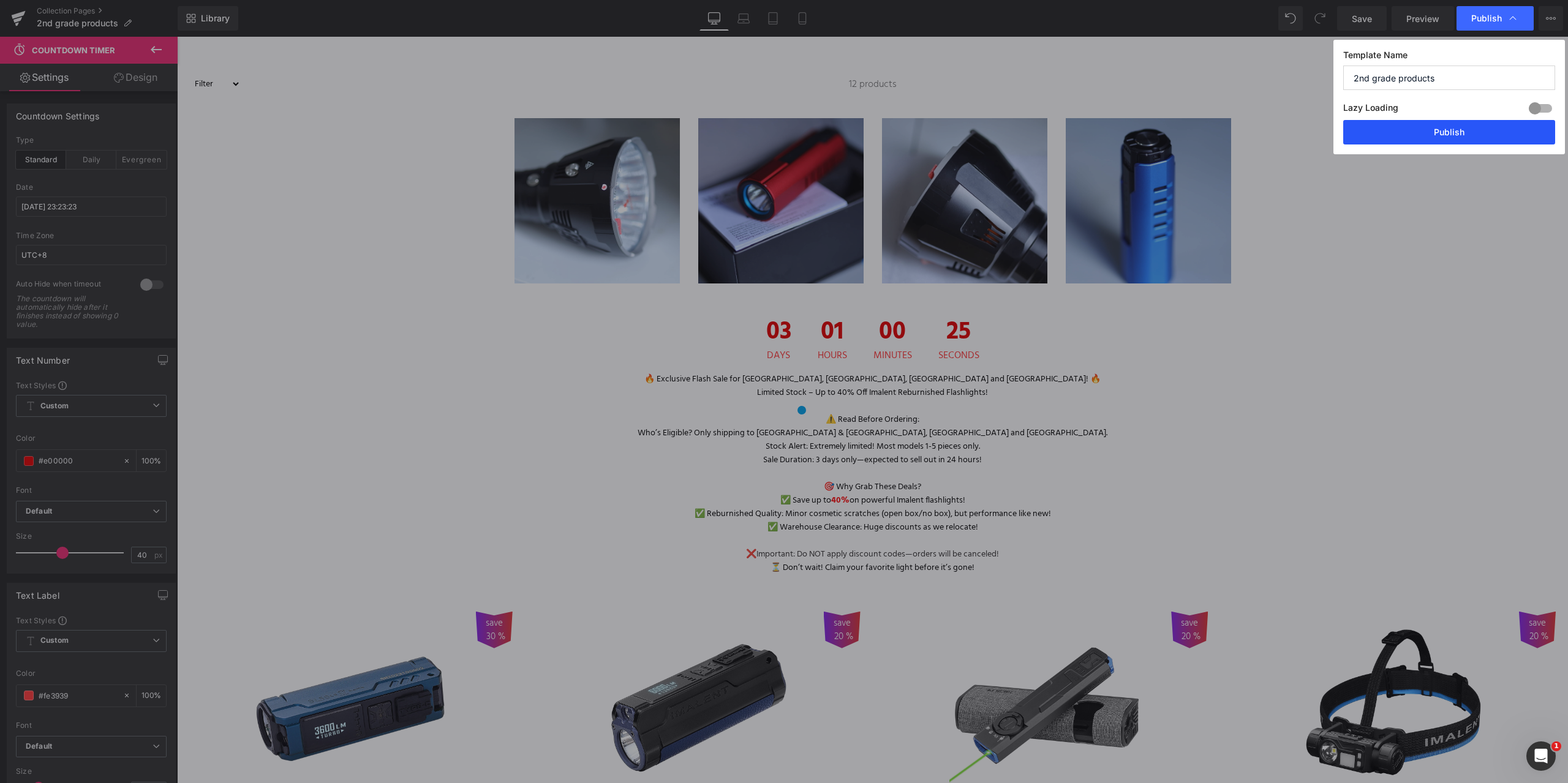
click at [1460, 129] on button "Publish" at bounding box center [1449, 132] width 212 height 24
